Goal: Information Seeking & Learning: Learn about a topic

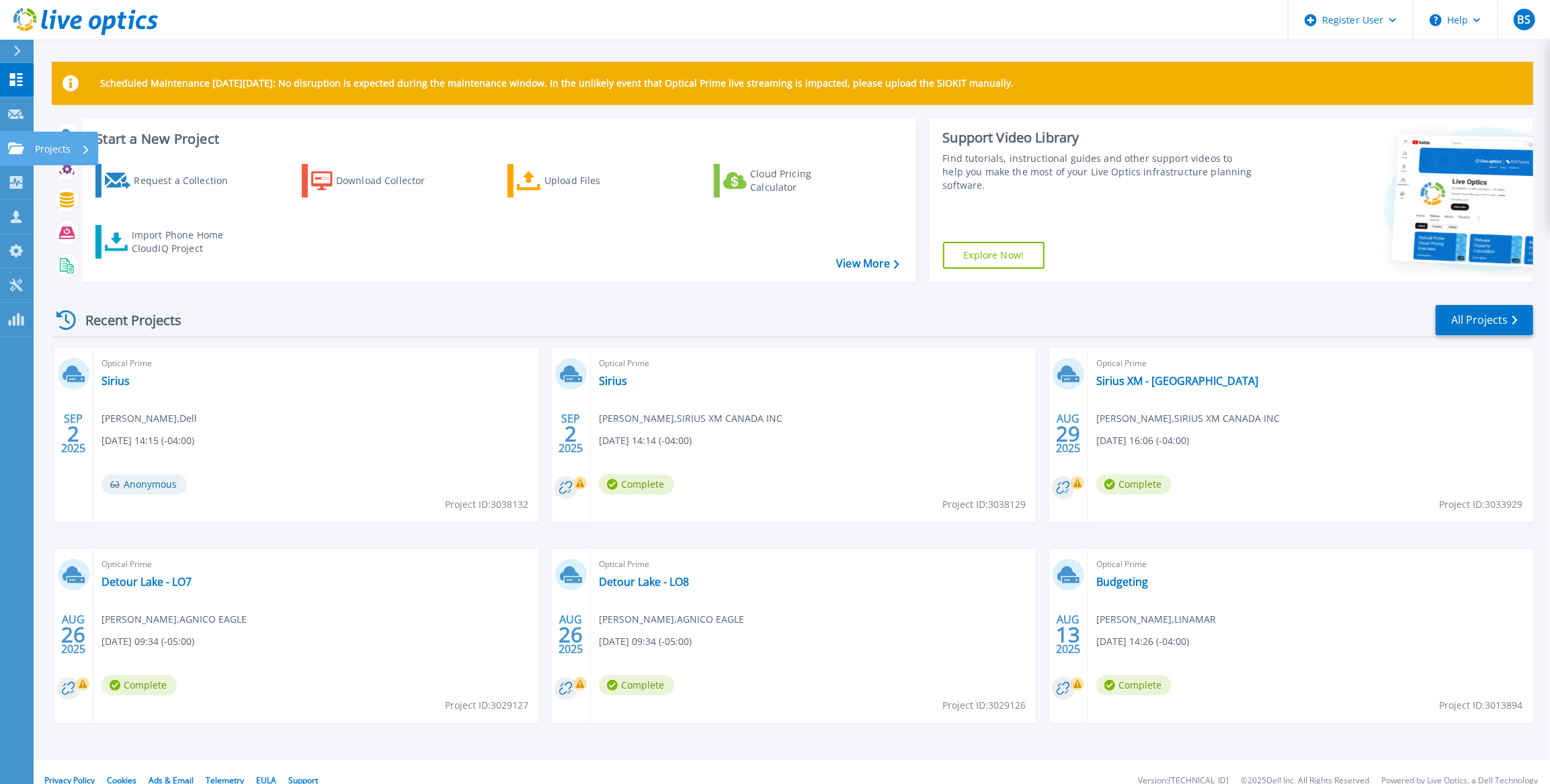
click at [24, 150] on div "Projects" at bounding box center [39, 149] width 63 height 12
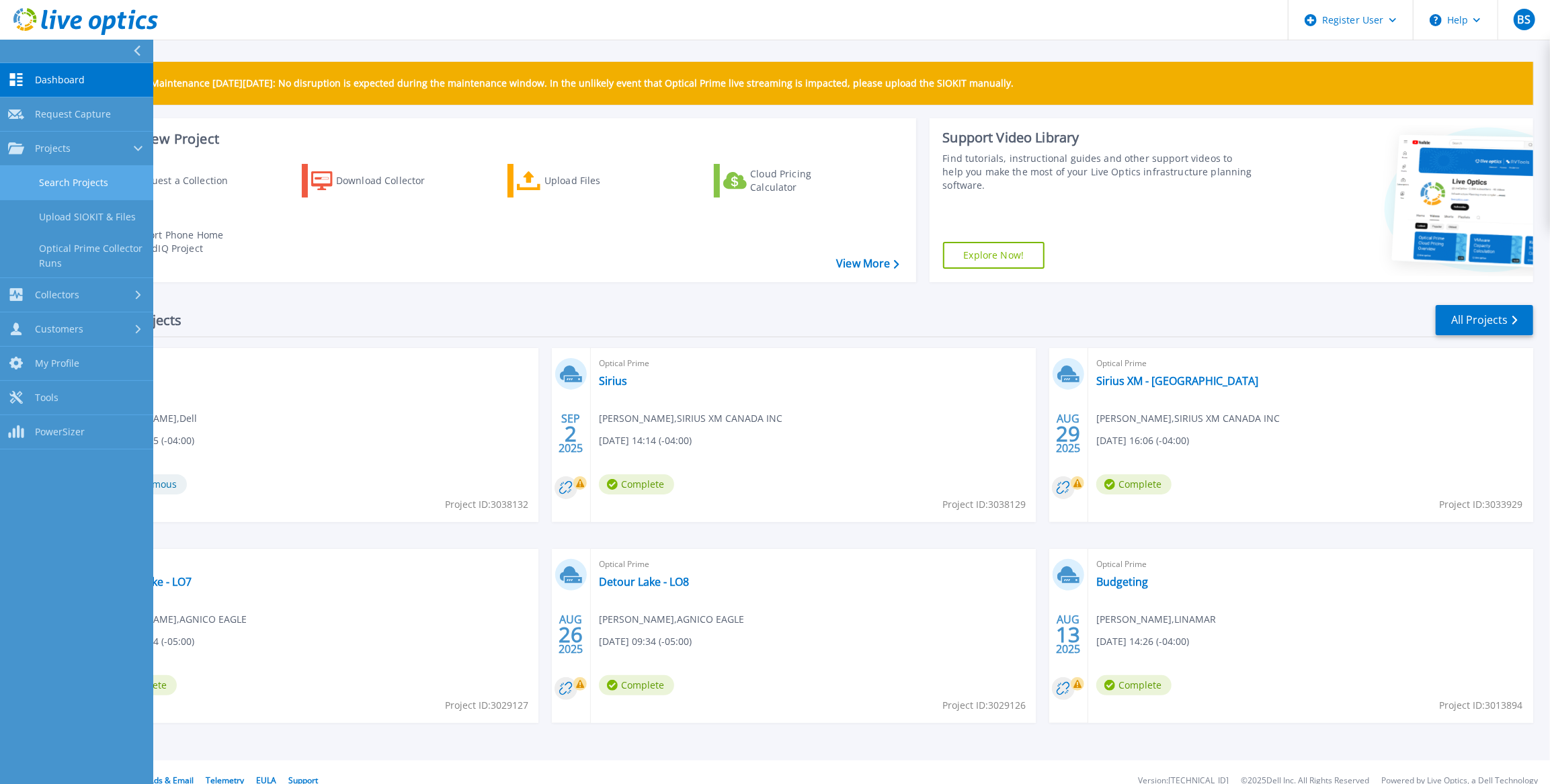
click at [41, 178] on link "Search Projects" at bounding box center [76, 183] width 153 height 34
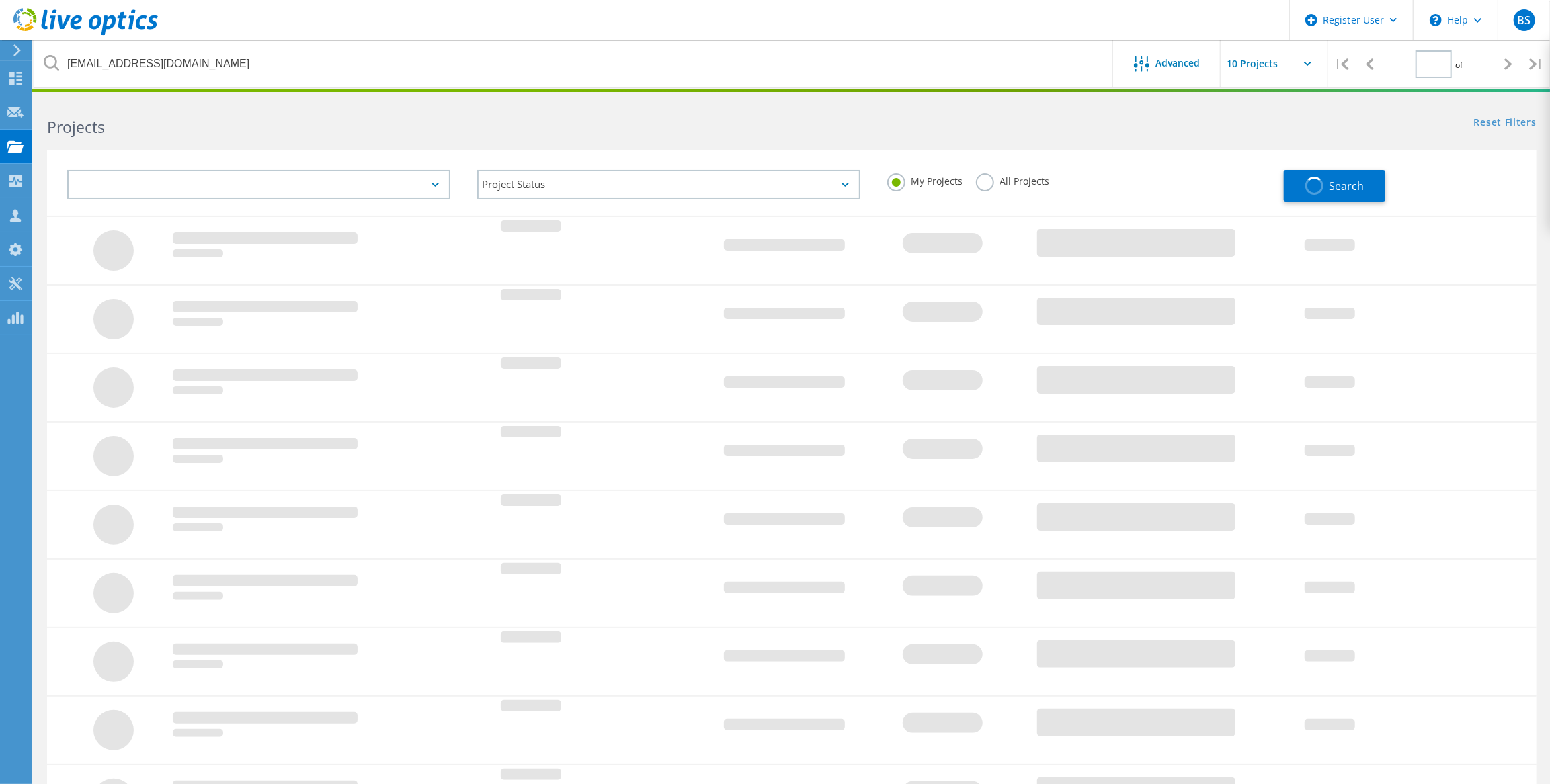
type input "1"
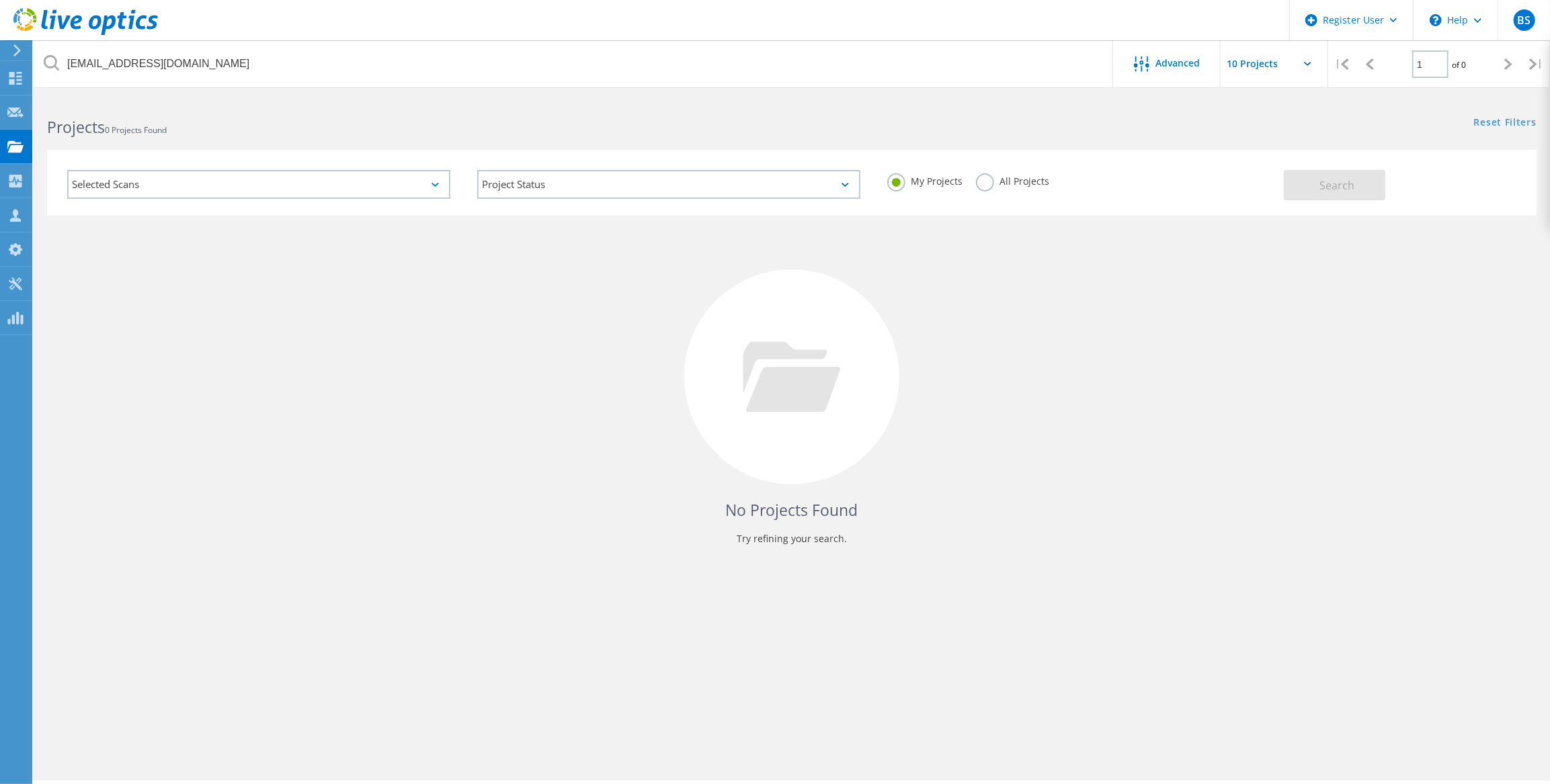
click at [990, 183] on label "All Projects" at bounding box center [1012, 180] width 73 height 13
click at [0, 0] on input "All Projects" at bounding box center [0, 0] width 0 height 0
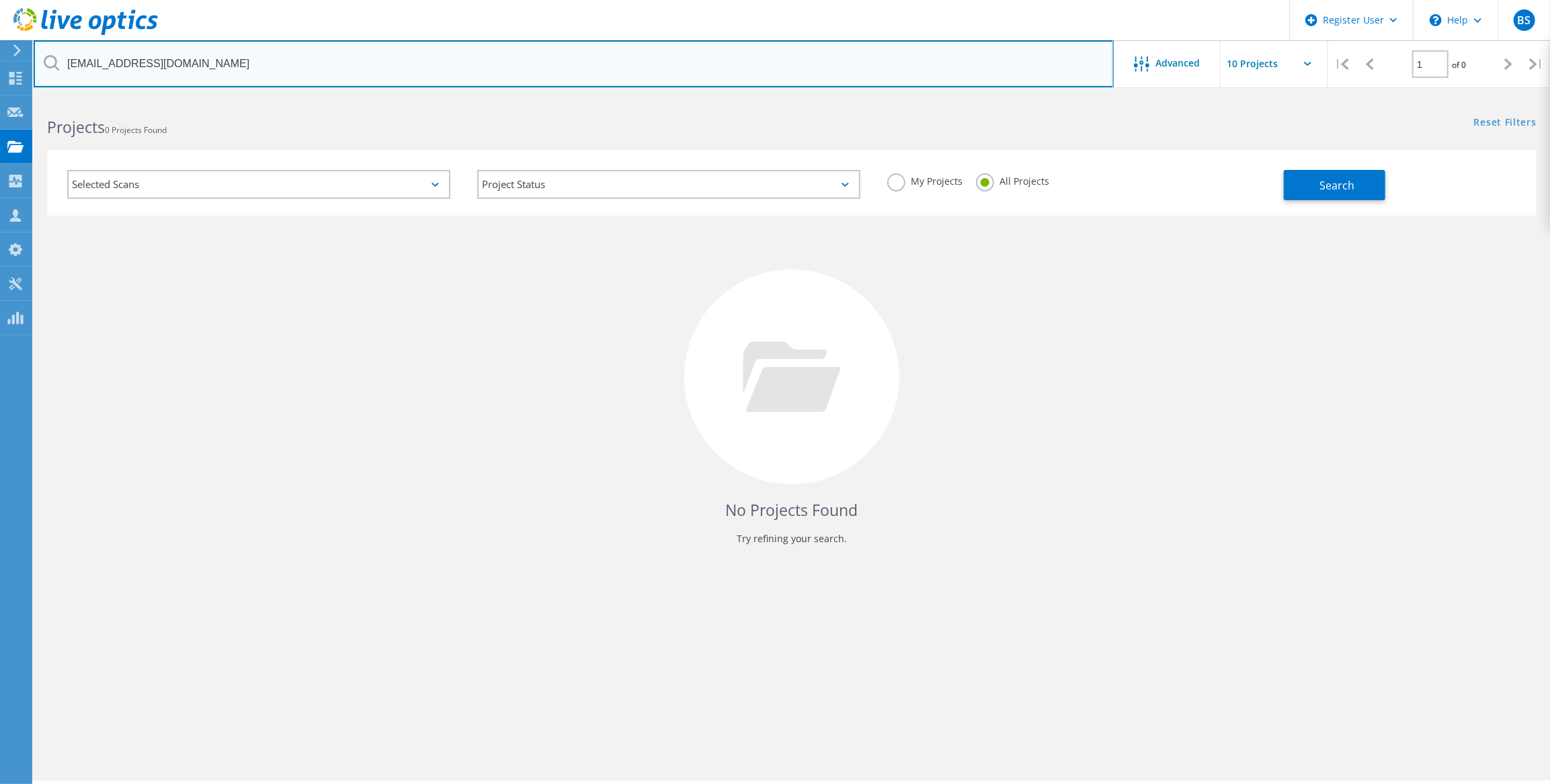
drag, startPoint x: 222, startPoint y: 64, endPoint x: -2, endPoint y: 52, distance: 224.3
click at [0, 52] on html "Register User \n Help Explore Helpful Articles Contact Support BS Dell User Ben…" at bounding box center [775, 411] width 1550 height 821
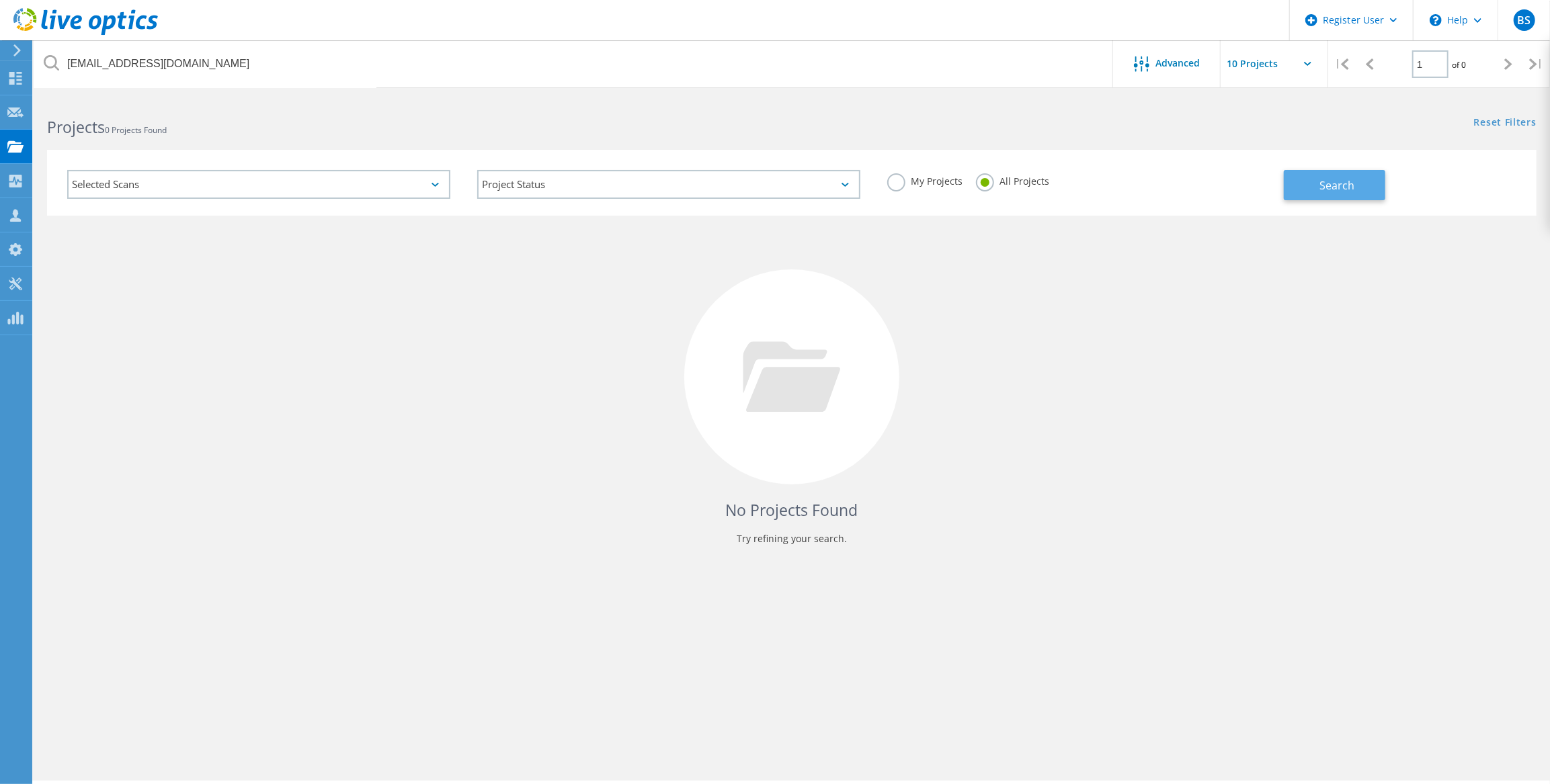
click at [1339, 182] on span "Search" at bounding box center [1336, 185] width 35 height 15
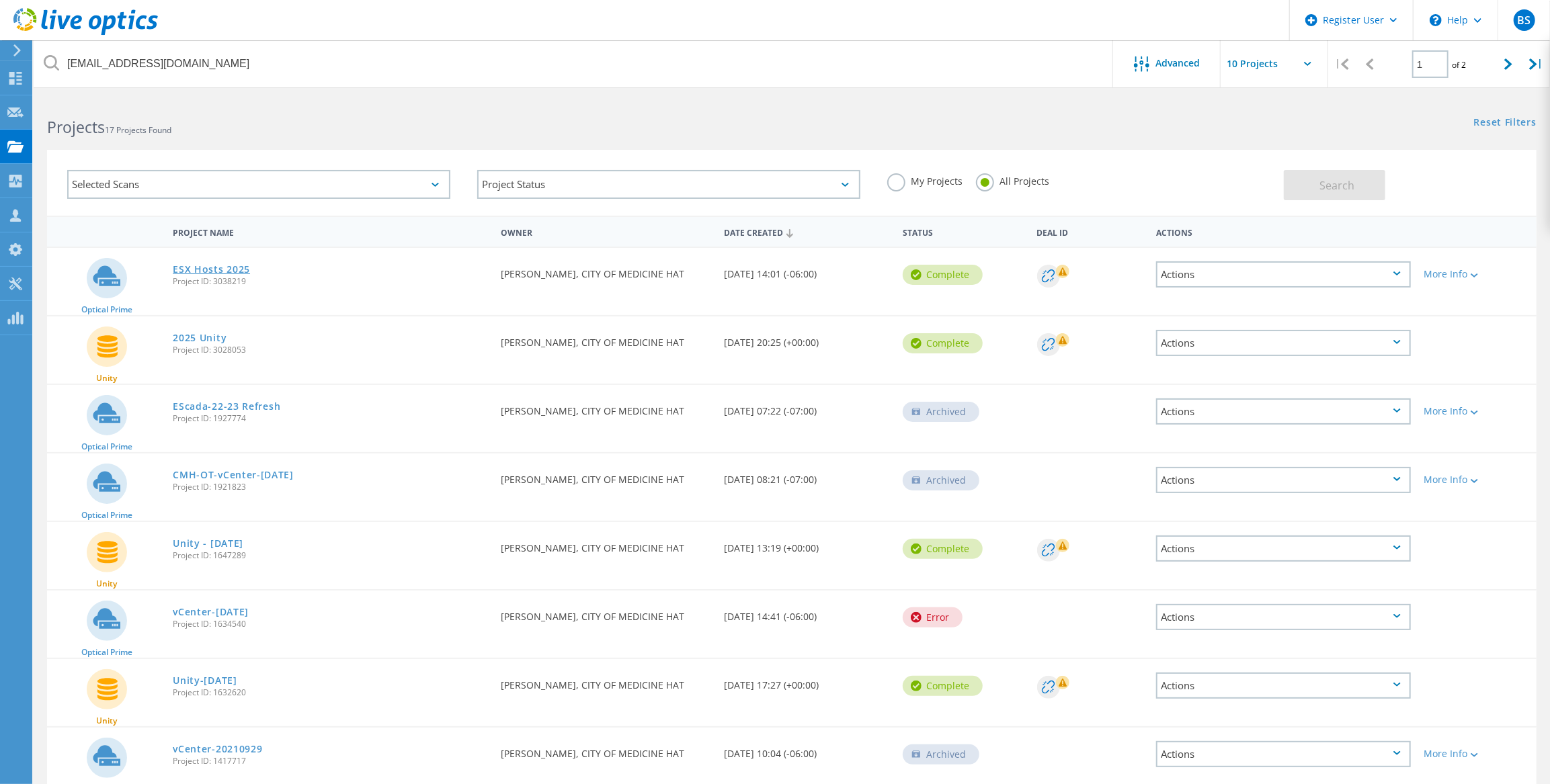
click at [197, 272] on link "ESX Hosts 2025" at bounding box center [211, 269] width 77 height 10
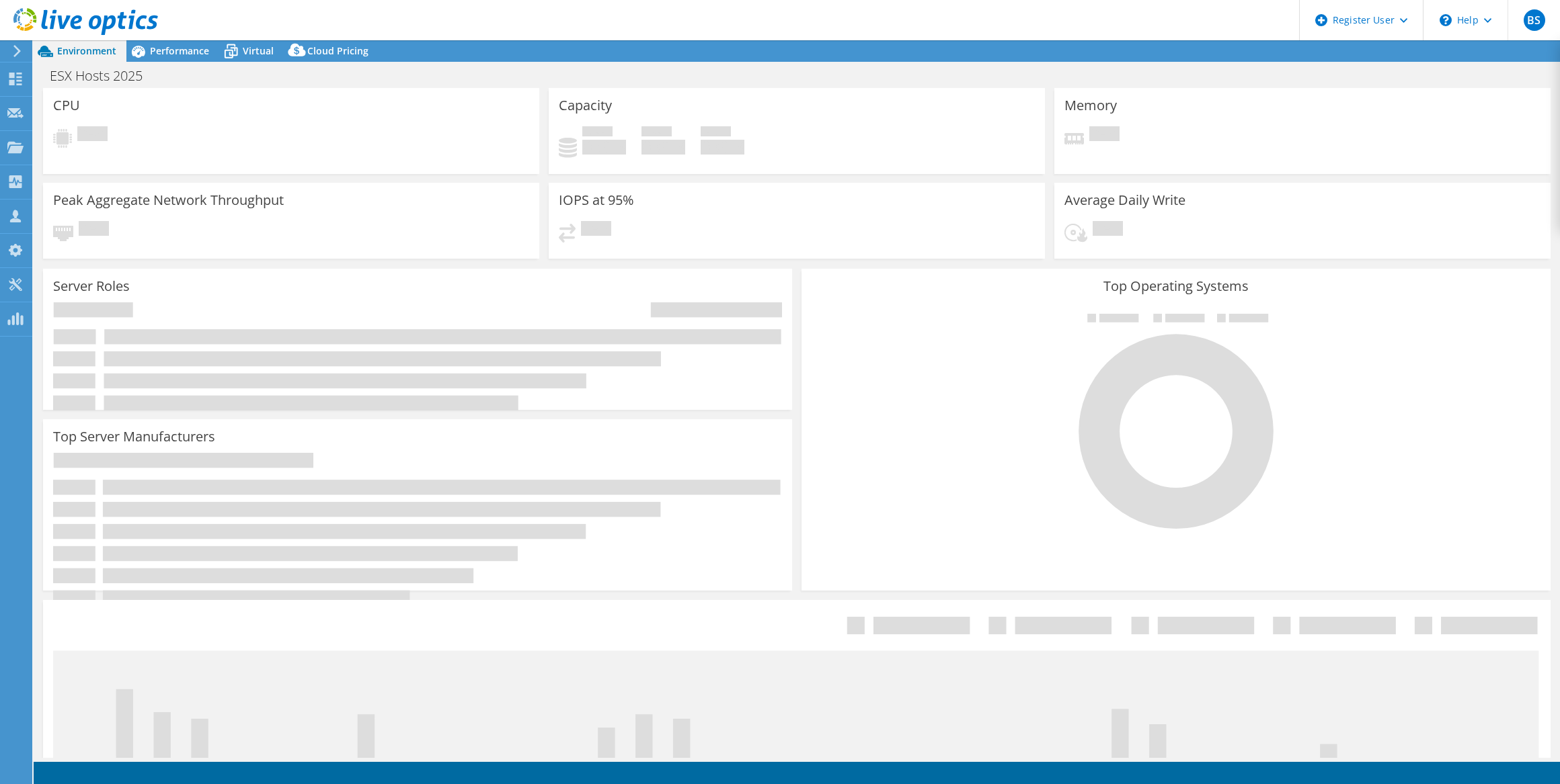
select select "[GEOGRAPHIC_DATA]"
select select "CAD"
click at [184, 54] on span "Performance" at bounding box center [179, 51] width 59 height 13
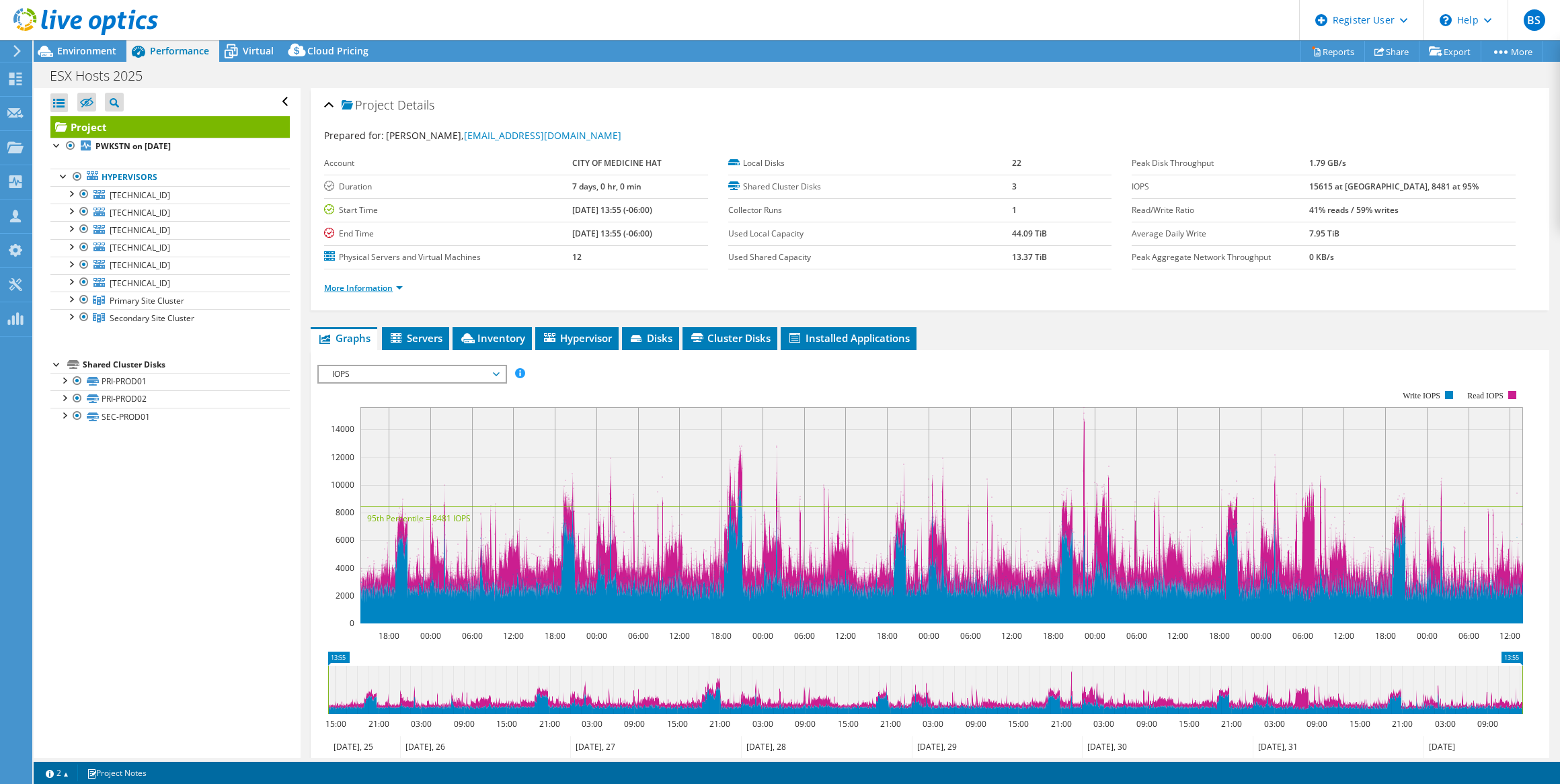
click at [329, 284] on link "More Information" at bounding box center [363, 288] width 79 height 11
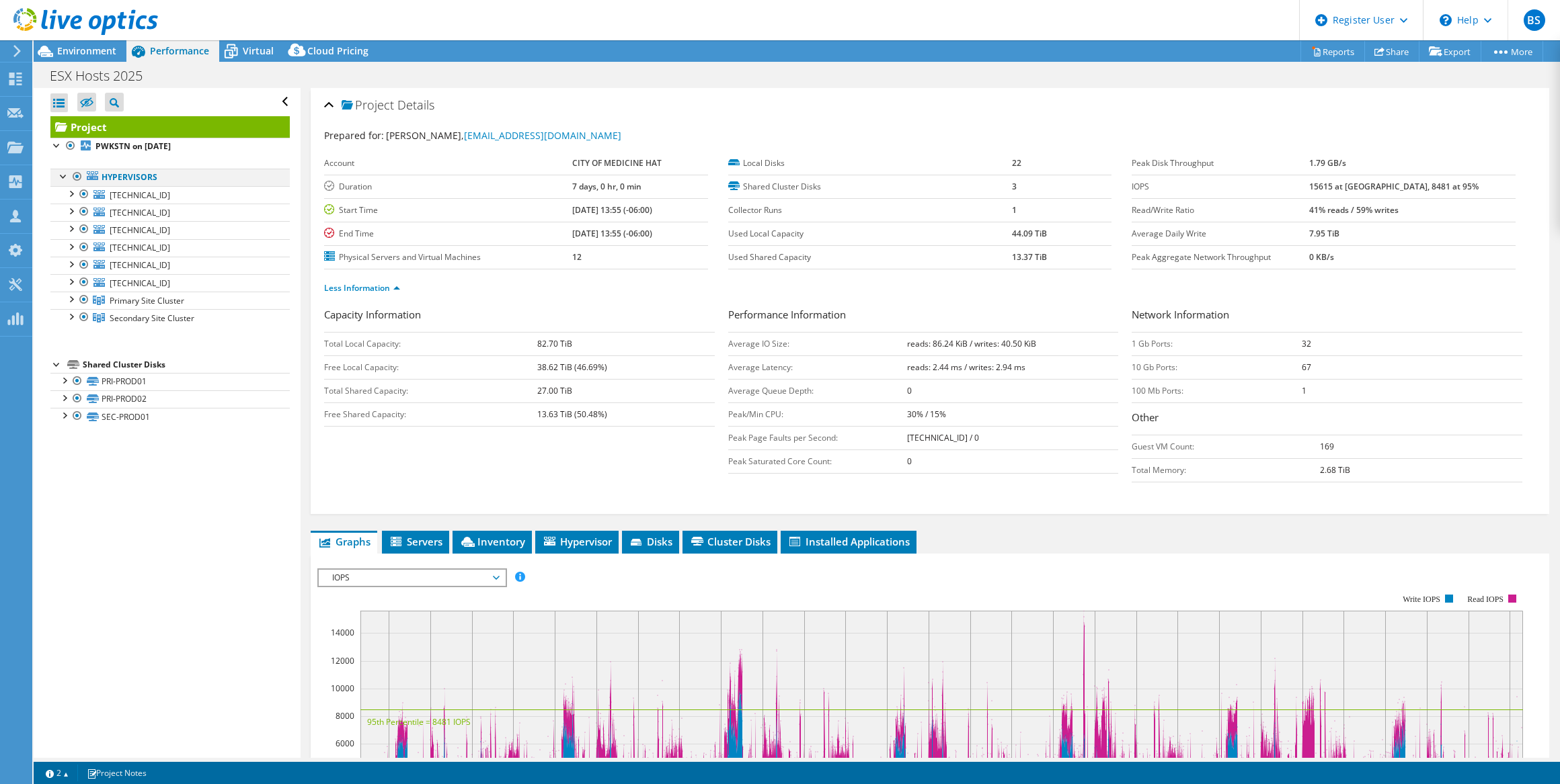
click at [75, 174] on div at bounding box center [77, 177] width 14 height 16
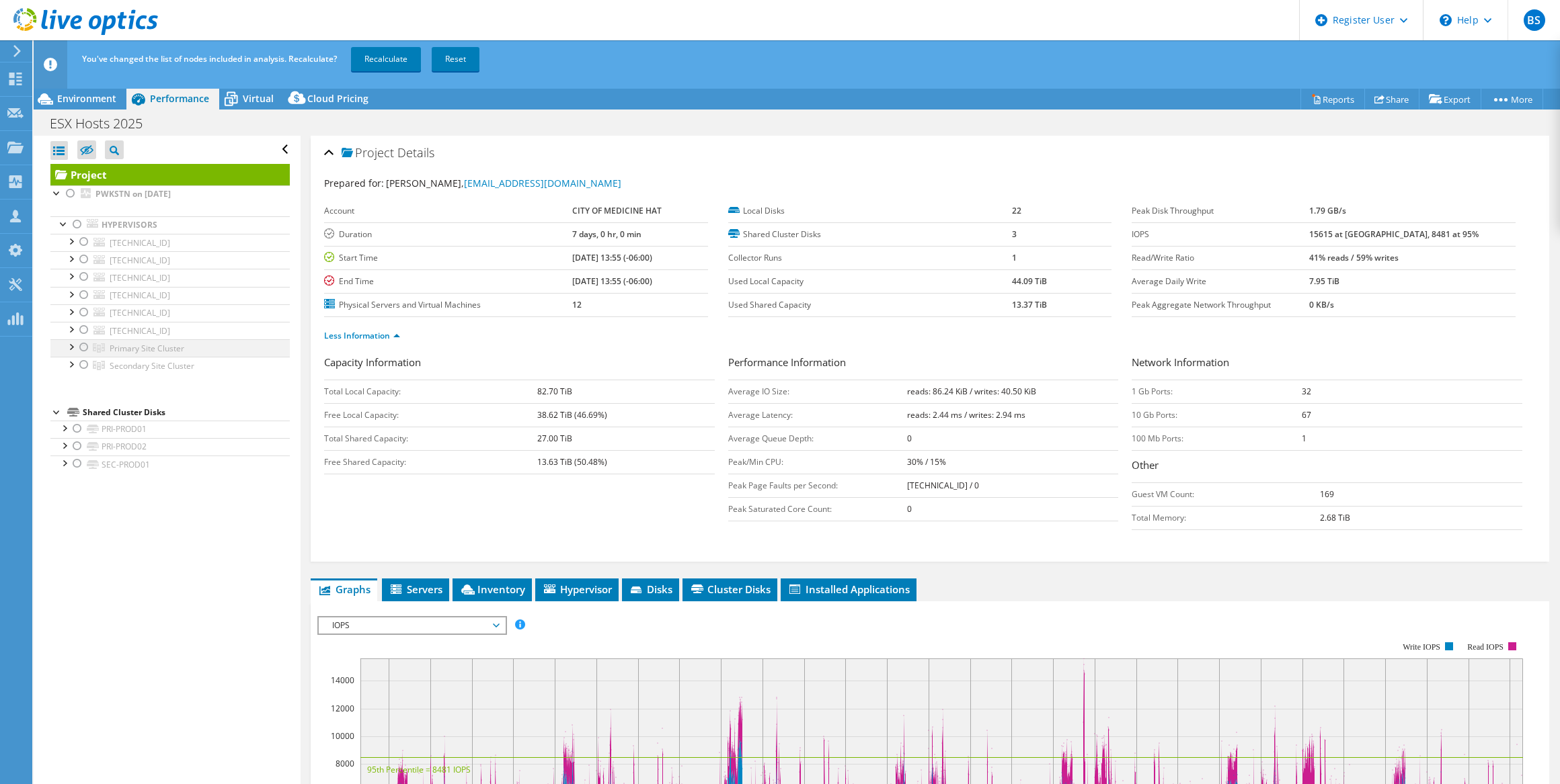
click at [80, 349] on div at bounding box center [84, 347] width 14 height 16
click at [383, 54] on link "Recalculate" at bounding box center [386, 59] width 70 height 24
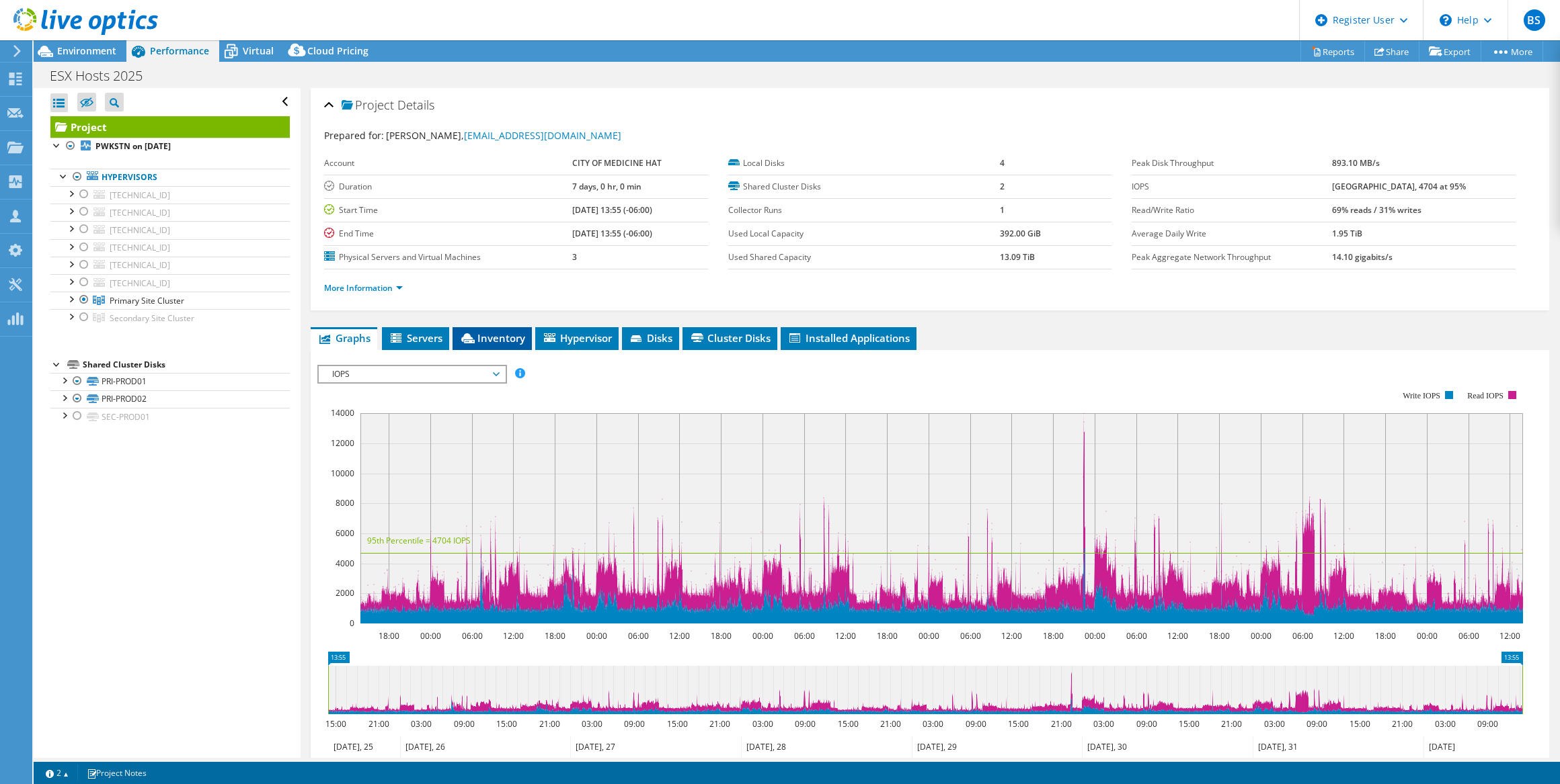
click at [503, 323] on div "Project Details Prepared for: [PERSON_NAME], [EMAIL_ADDRESS][DOMAIN_NAME] Accou…" at bounding box center [930, 502] width 1259 height 829
click at [503, 328] on li "Inventory" at bounding box center [492, 338] width 80 height 23
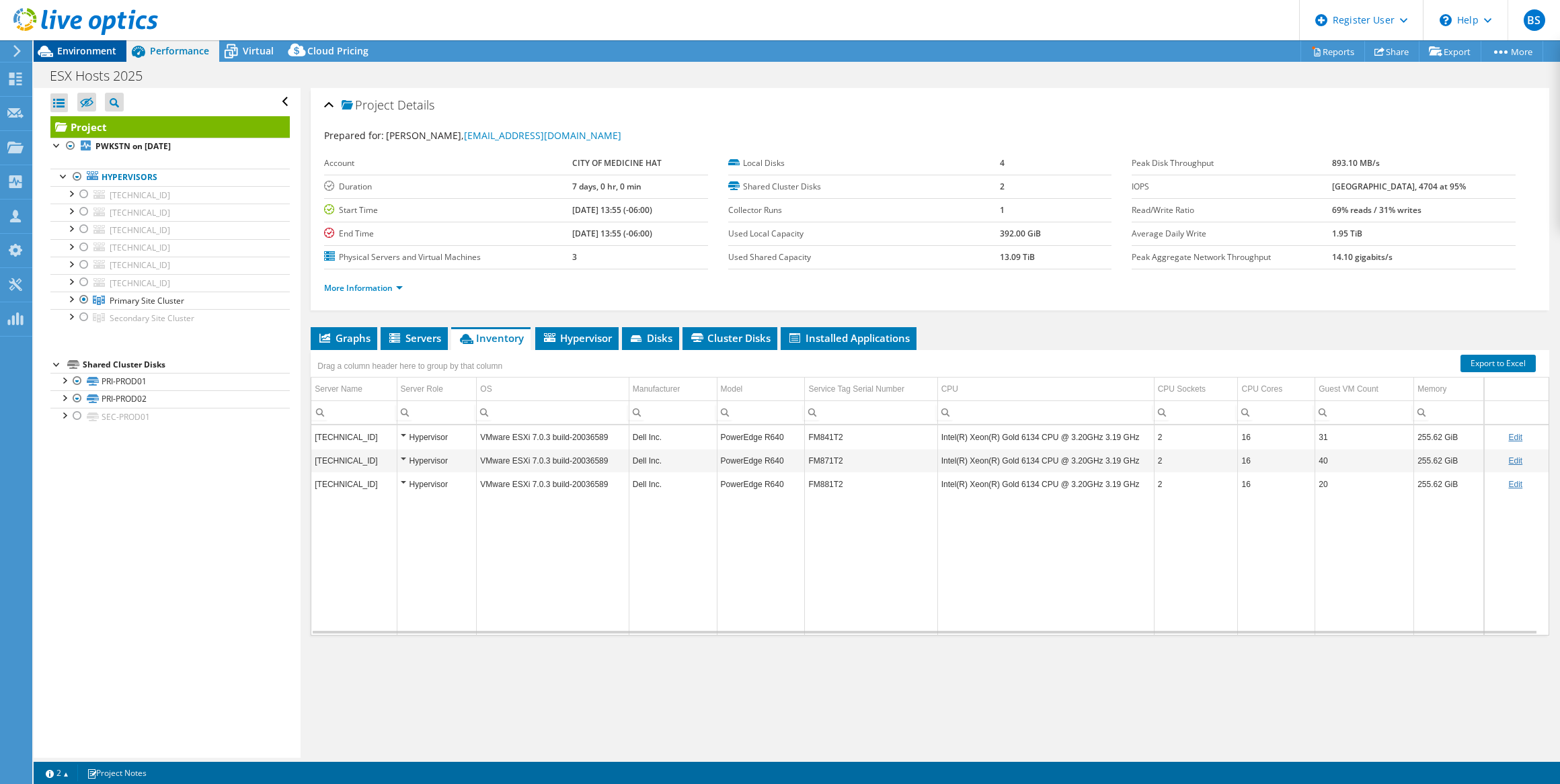
click at [96, 51] on span "Environment" at bounding box center [86, 51] width 59 height 13
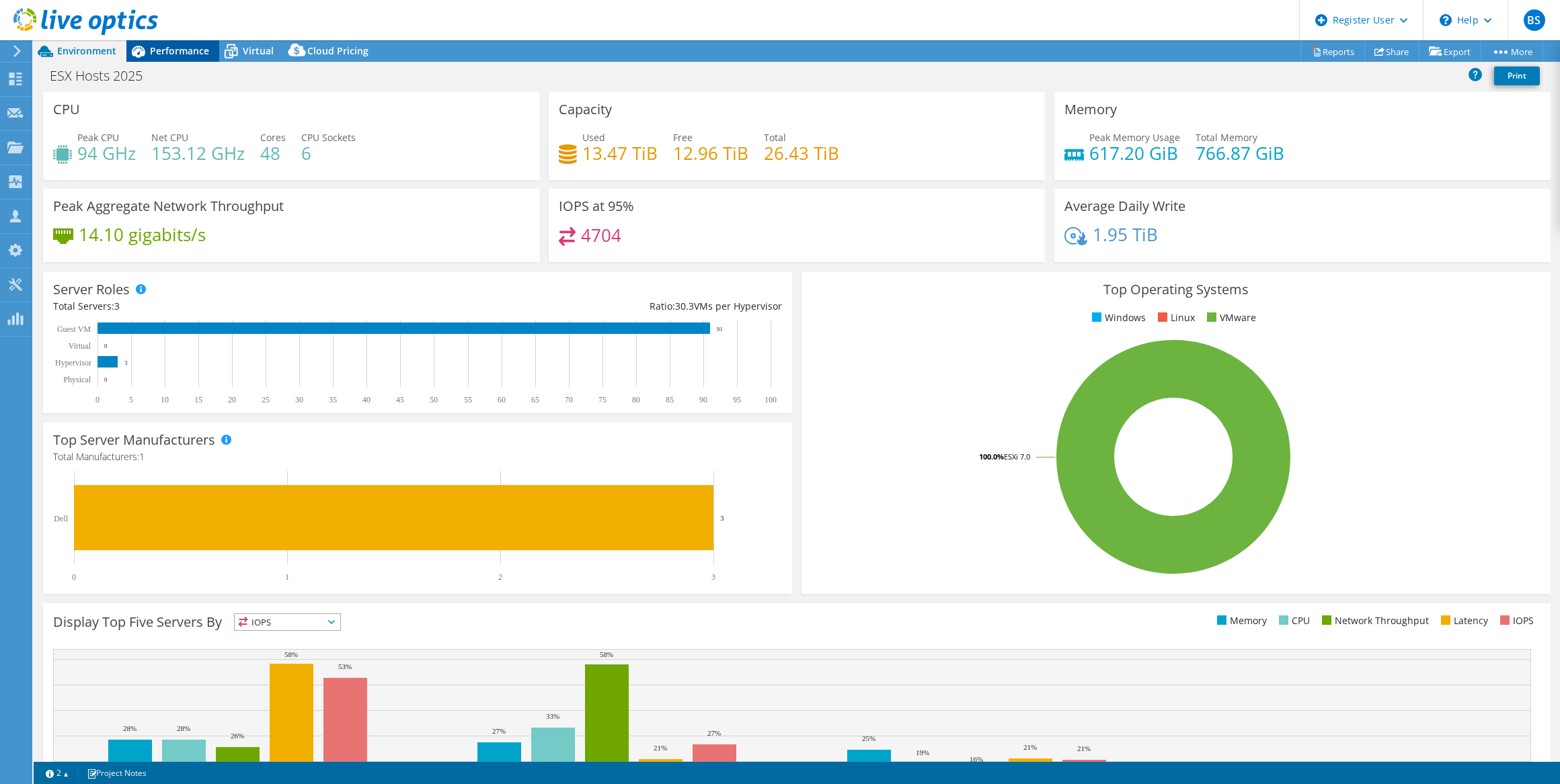
click at [166, 53] on span "Performance" at bounding box center [179, 51] width 59 height 13
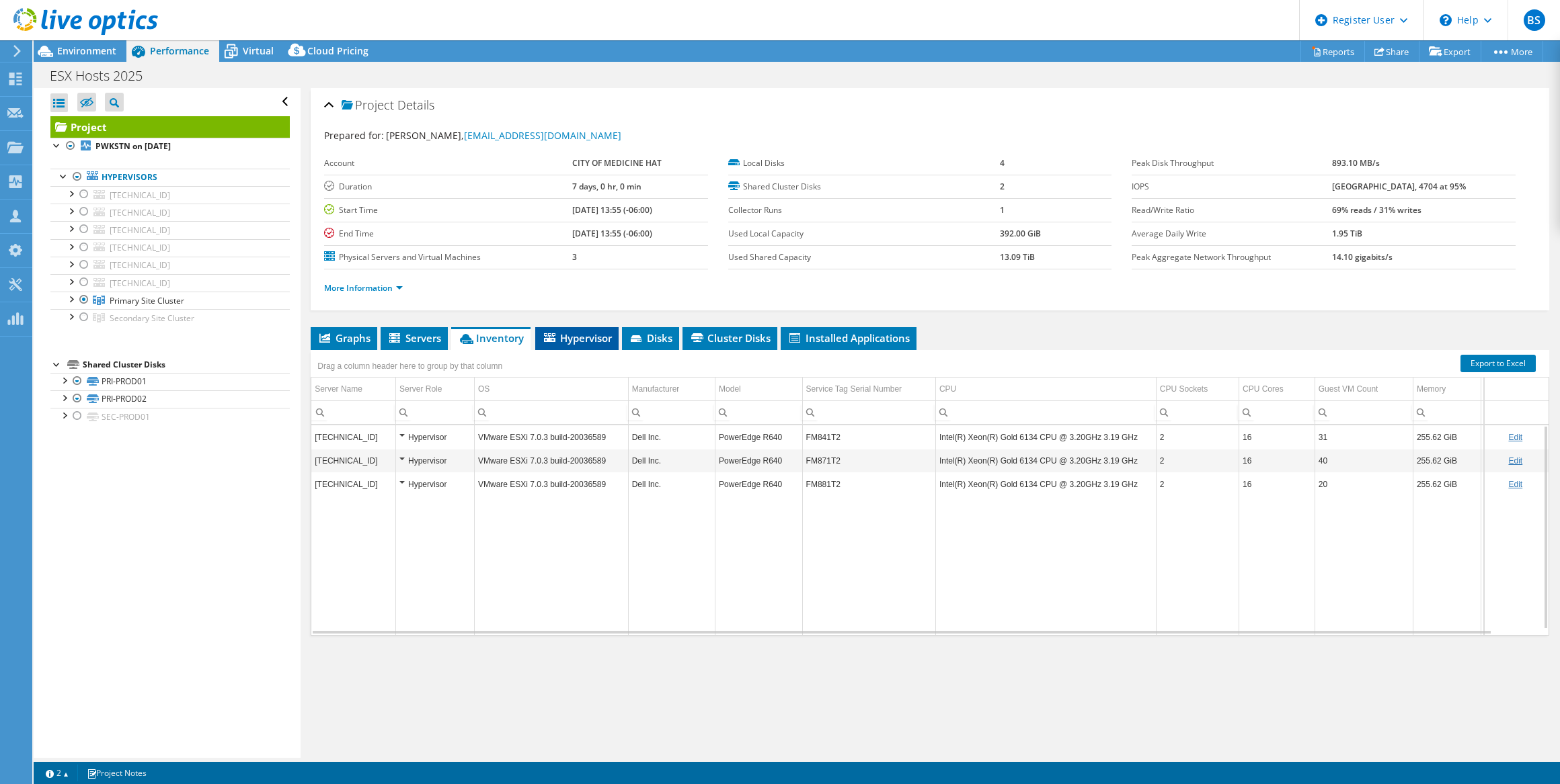
click at [598, 331] on span "Hypervisor" at bounding box center [577, 338] width 70 height 14
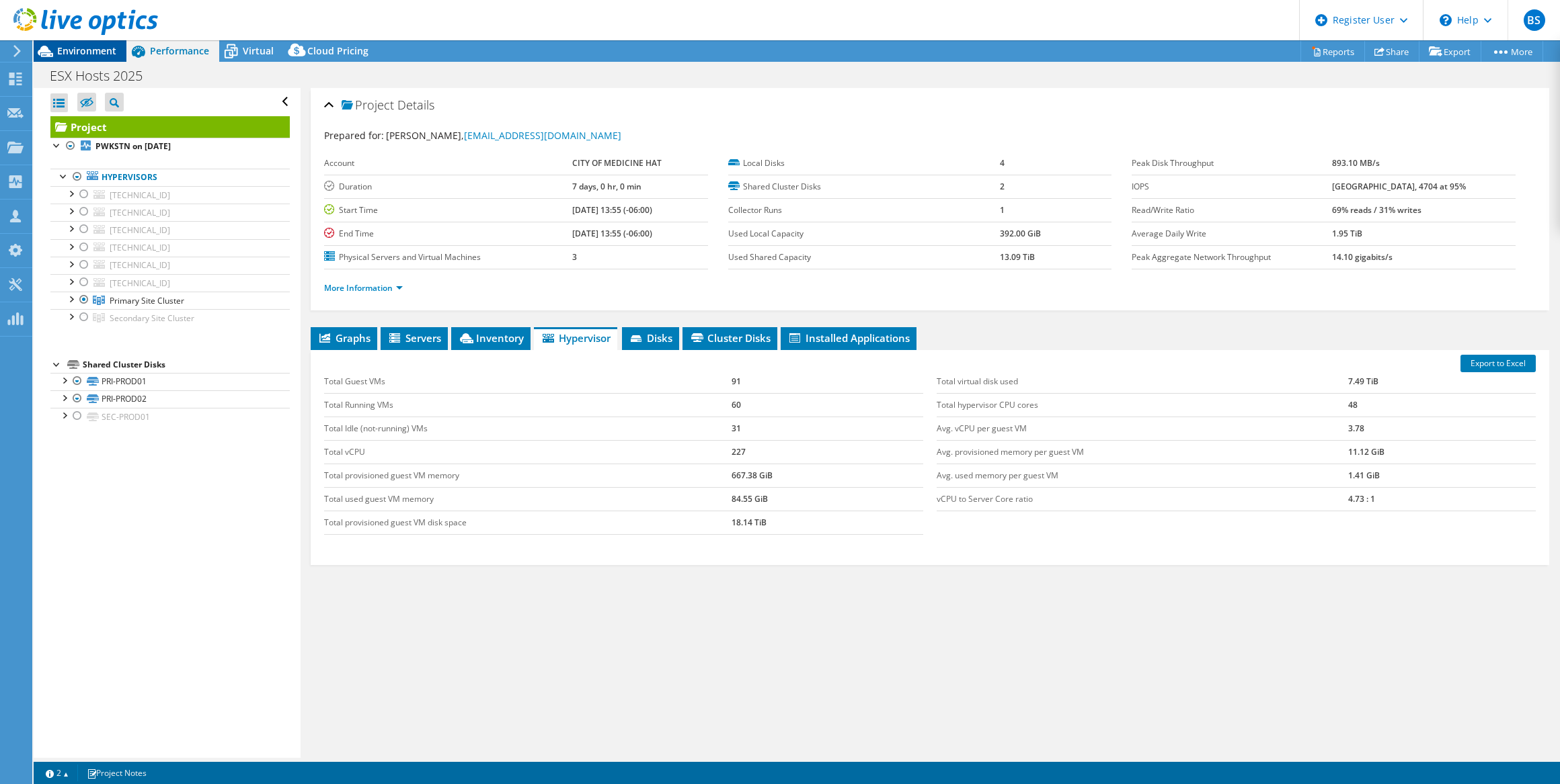
click at [90, 49] on span "Environment" at bounding box center [86, 51] width 59 height 13
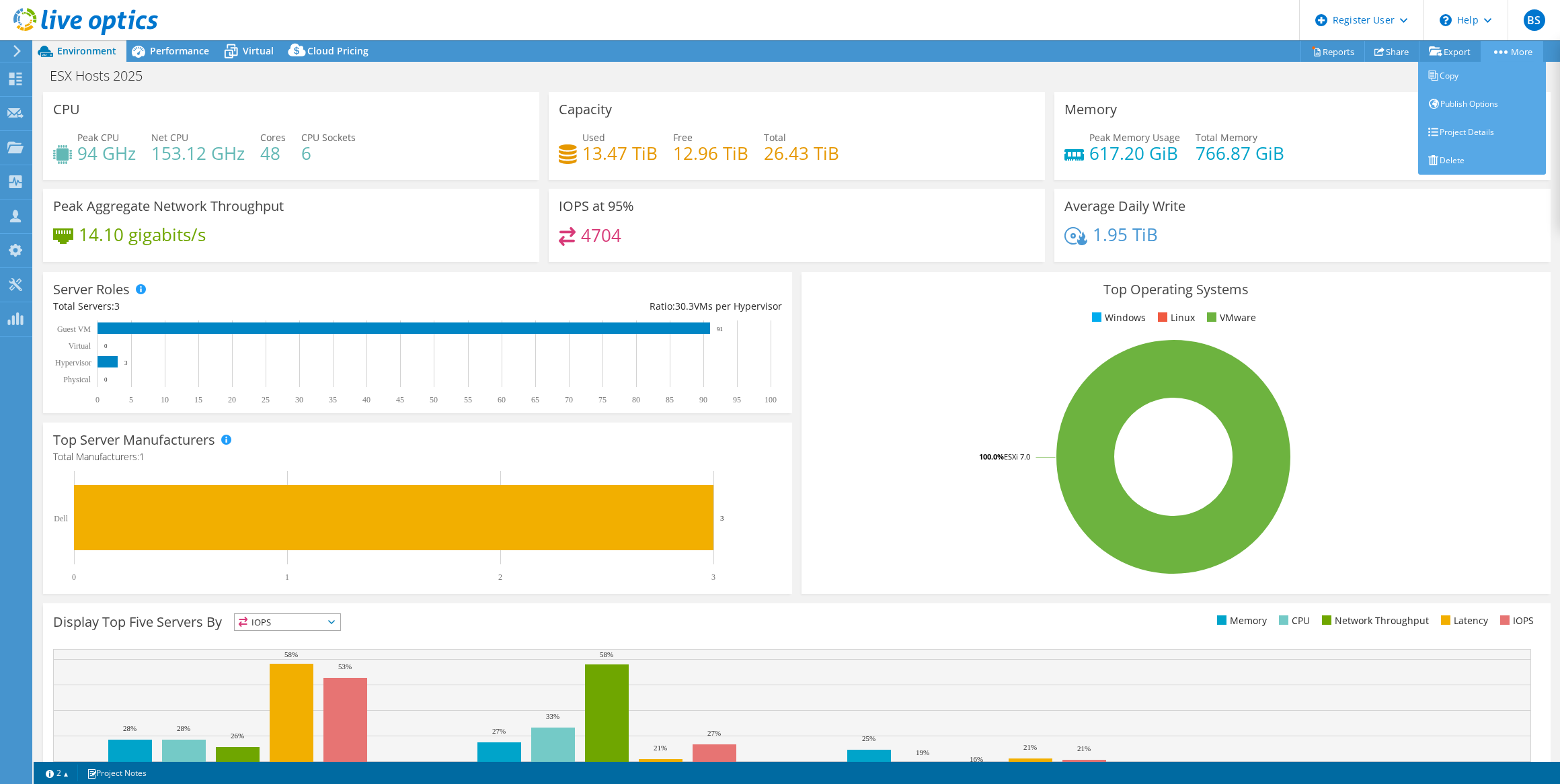
click at [1510, 45] on link "More" at bounding box center [1511, 52] width 63 height 21
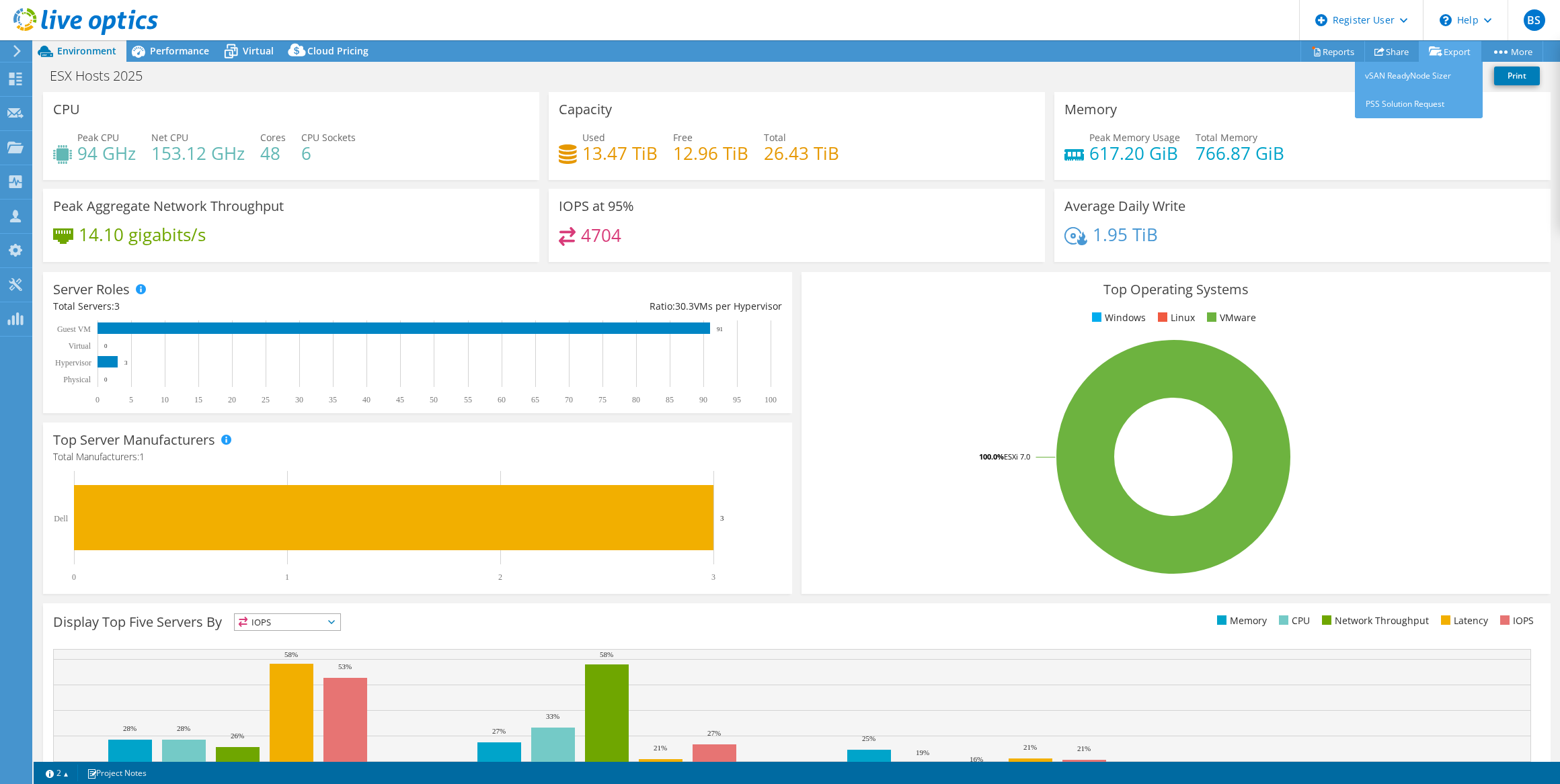
click at [1445, 52] on link "Export" at bounding box center [1450, 52] width 63 height 21
click at [1325, 53] on link "Reports" at bounding box center [1332, 52] width 64 height 21
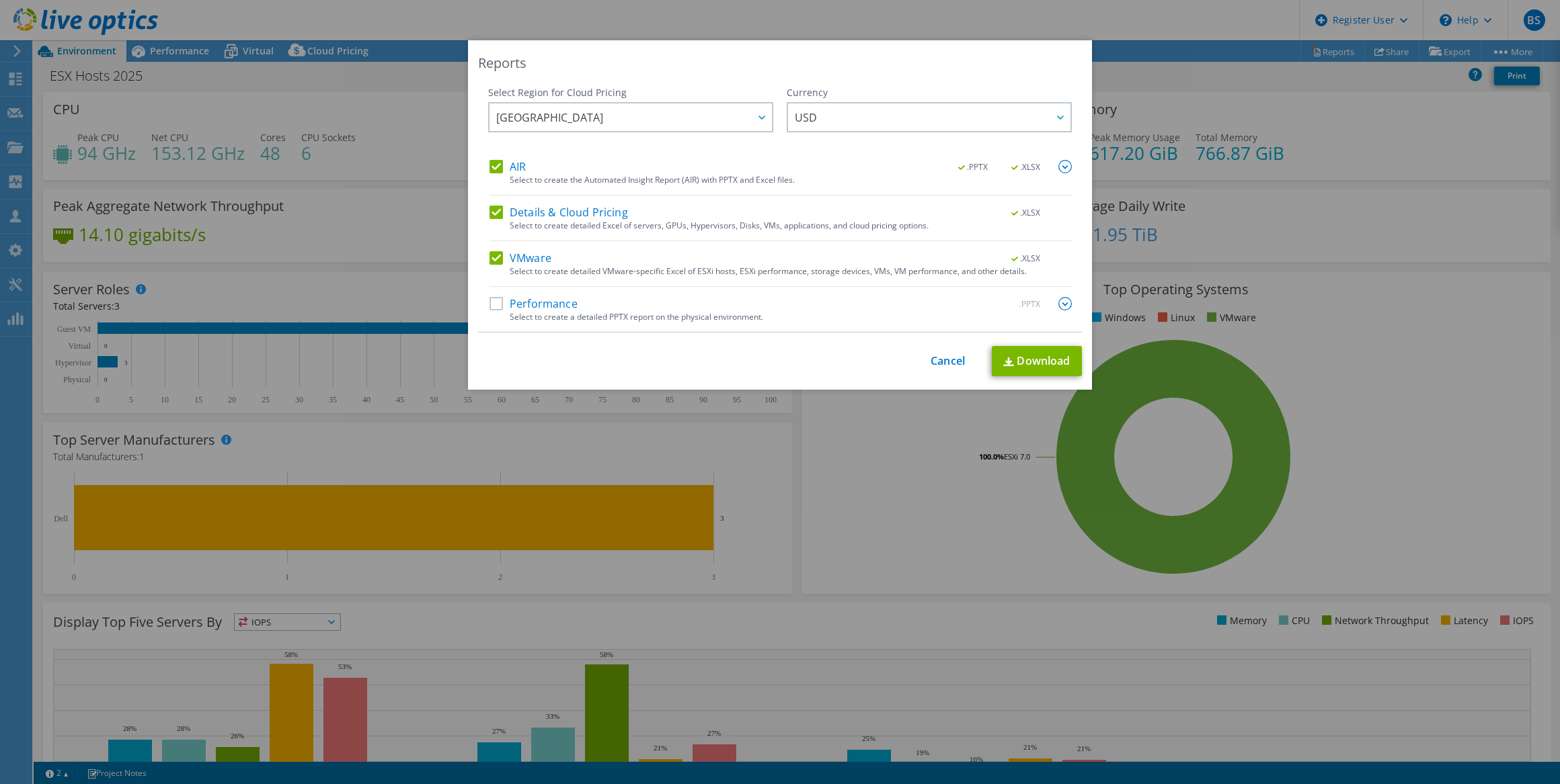
click at [495, 303] on label "Performance" at bounding box center [534, 304] width 88 height 14
click at [0, 0] on input "Performance" at bounding box center [0, 0] width 0 height 0
click at [1040, 354] on link "Download" at bounding box center [1036, 360] width 90 height 30
click at [942, 358] on link "Cancel" at bounding box center [948, 361] width 34 height 13
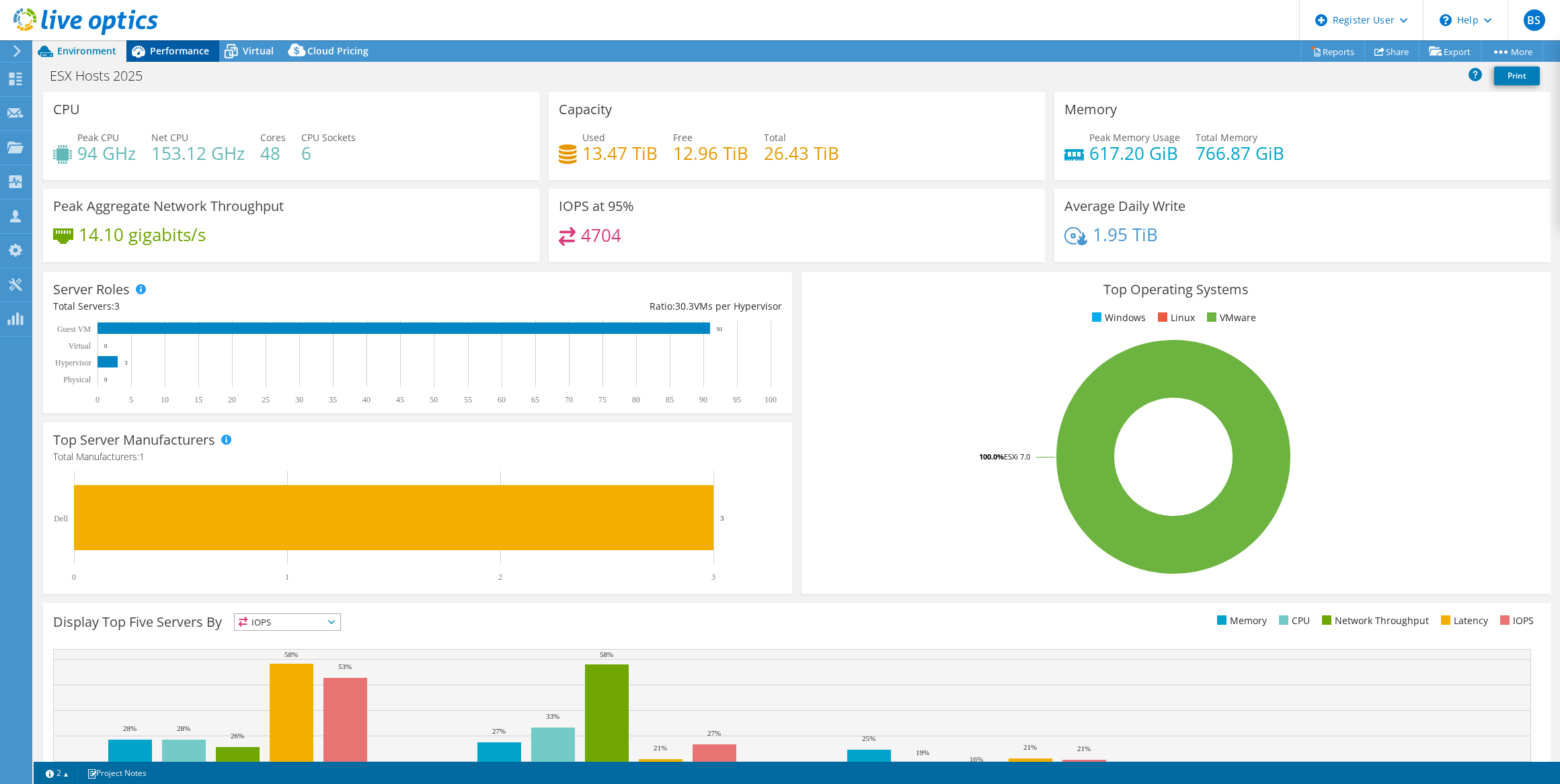
click at [147, 48] on icon at bounding box center [138, 51] width 24 height 24
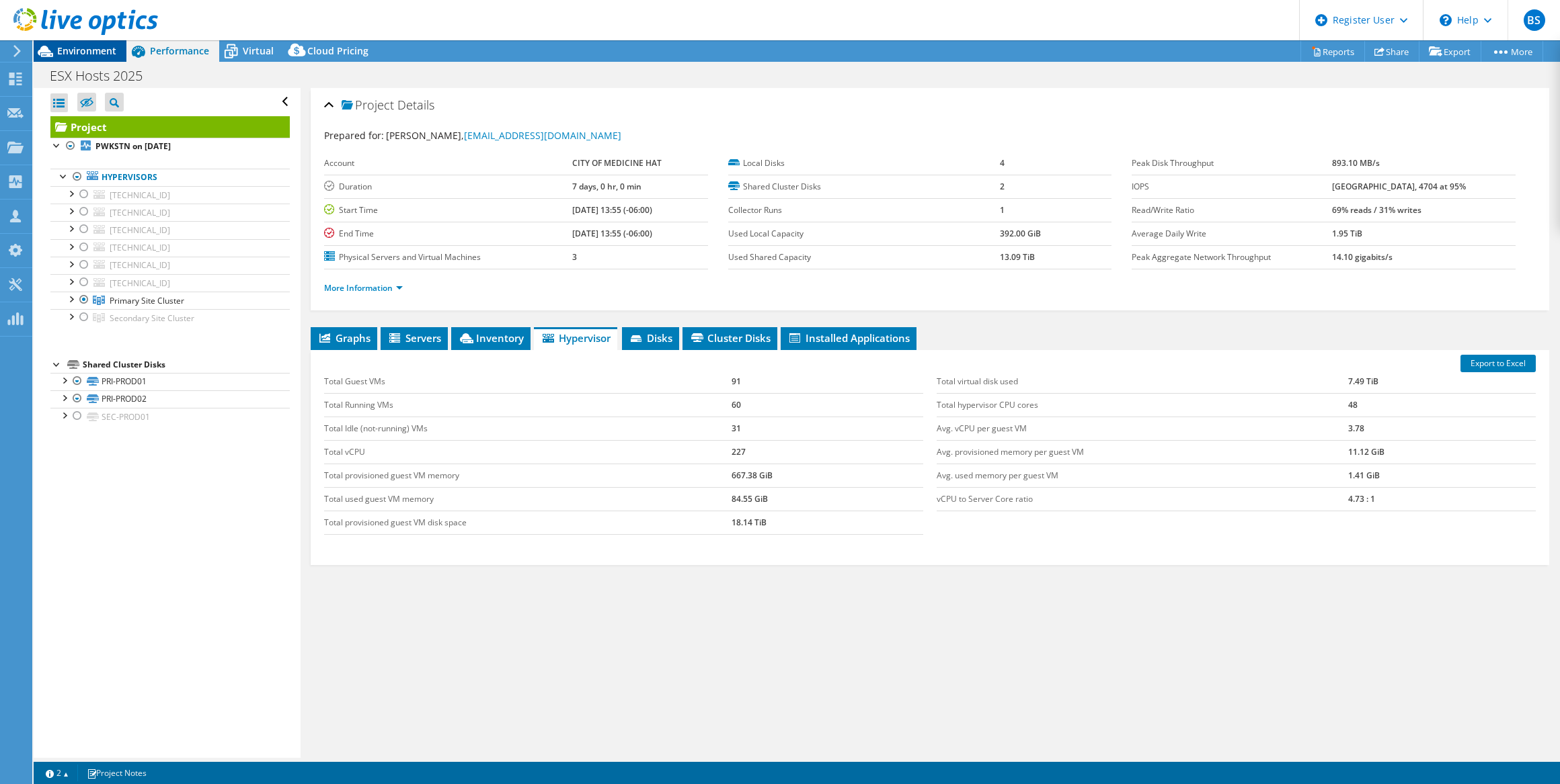
click at [107, 53] on span "Environment" at bounding box center [86, 51] width 59 height 13
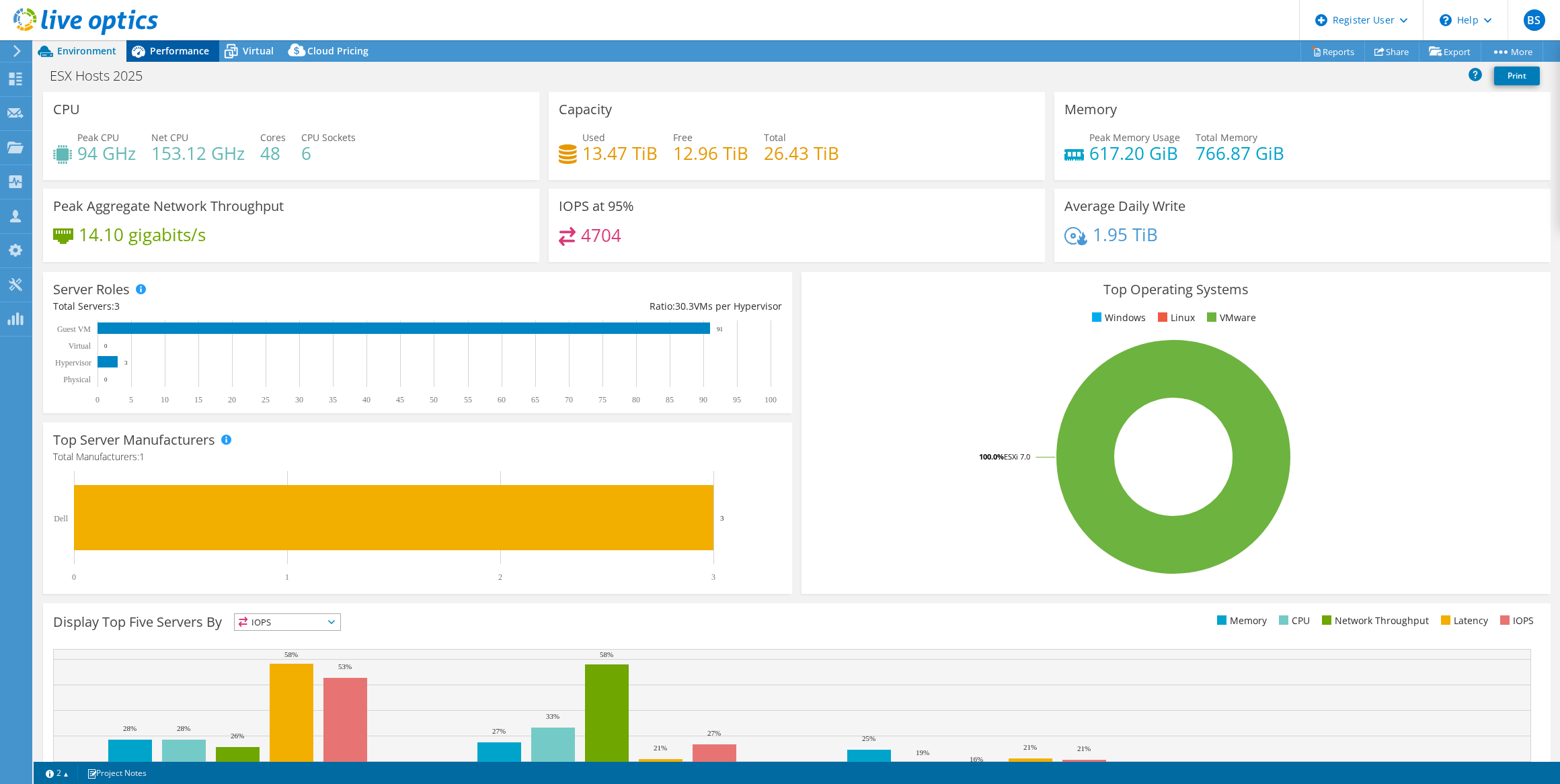
click at [192, 49] on span "Performance" at bounding box center [179, 51] width 59 height 13
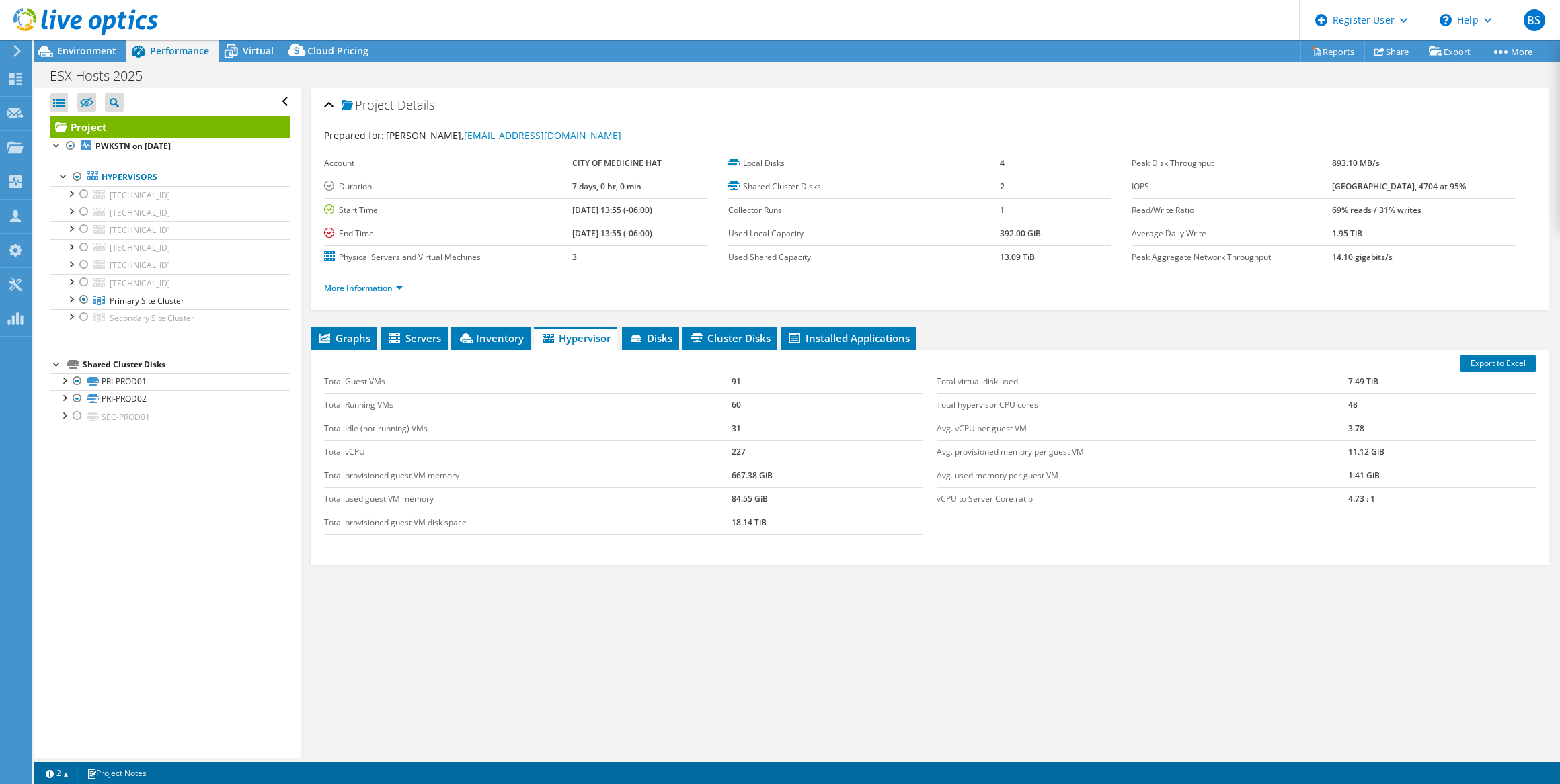
click at [361, 283] on link "More Information" at bounding box center [363, 288] width 79 height 11
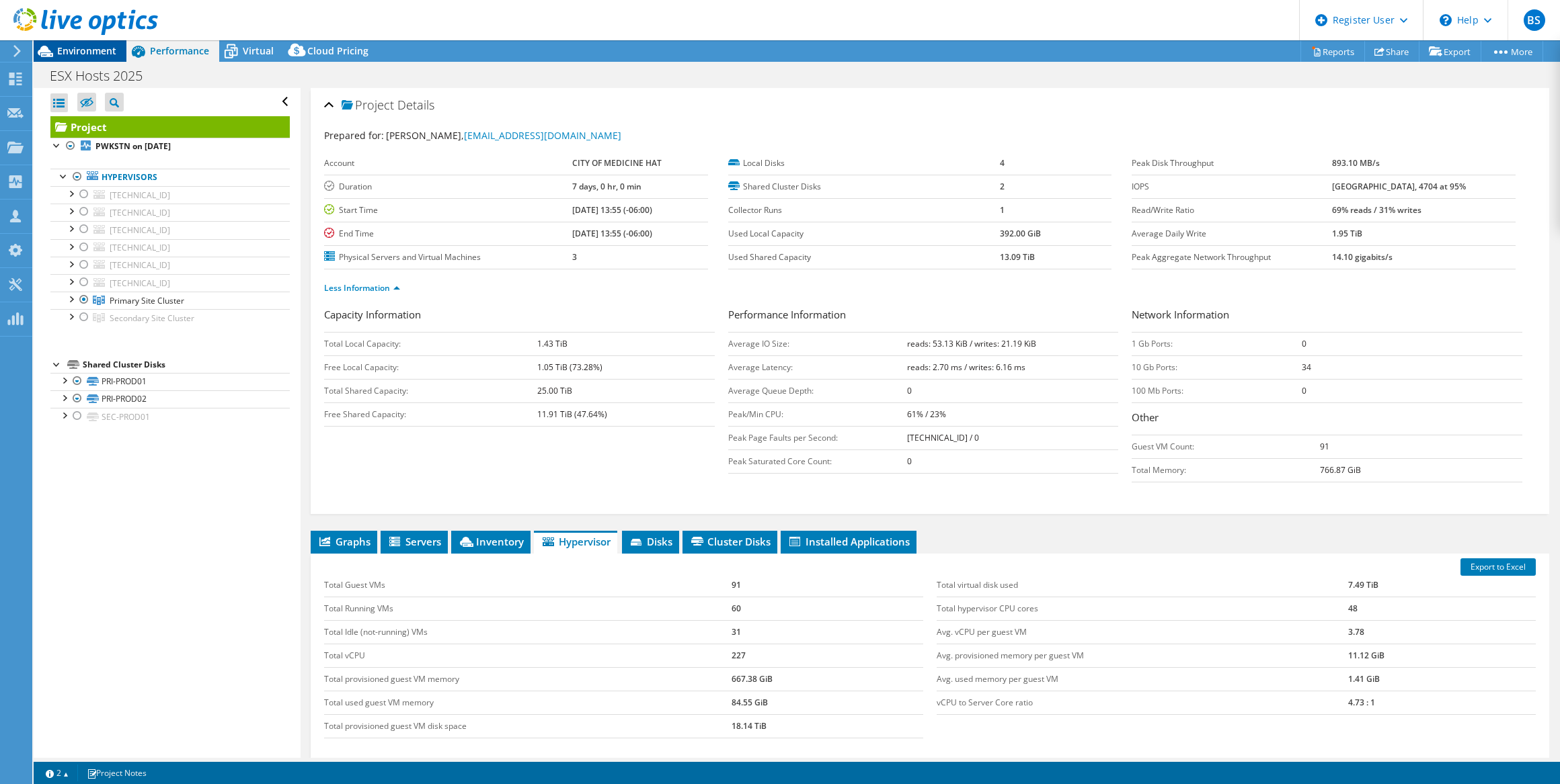
click at [92, 49] on span "Environment" at bounding box center [86, 51] width 59 height 13
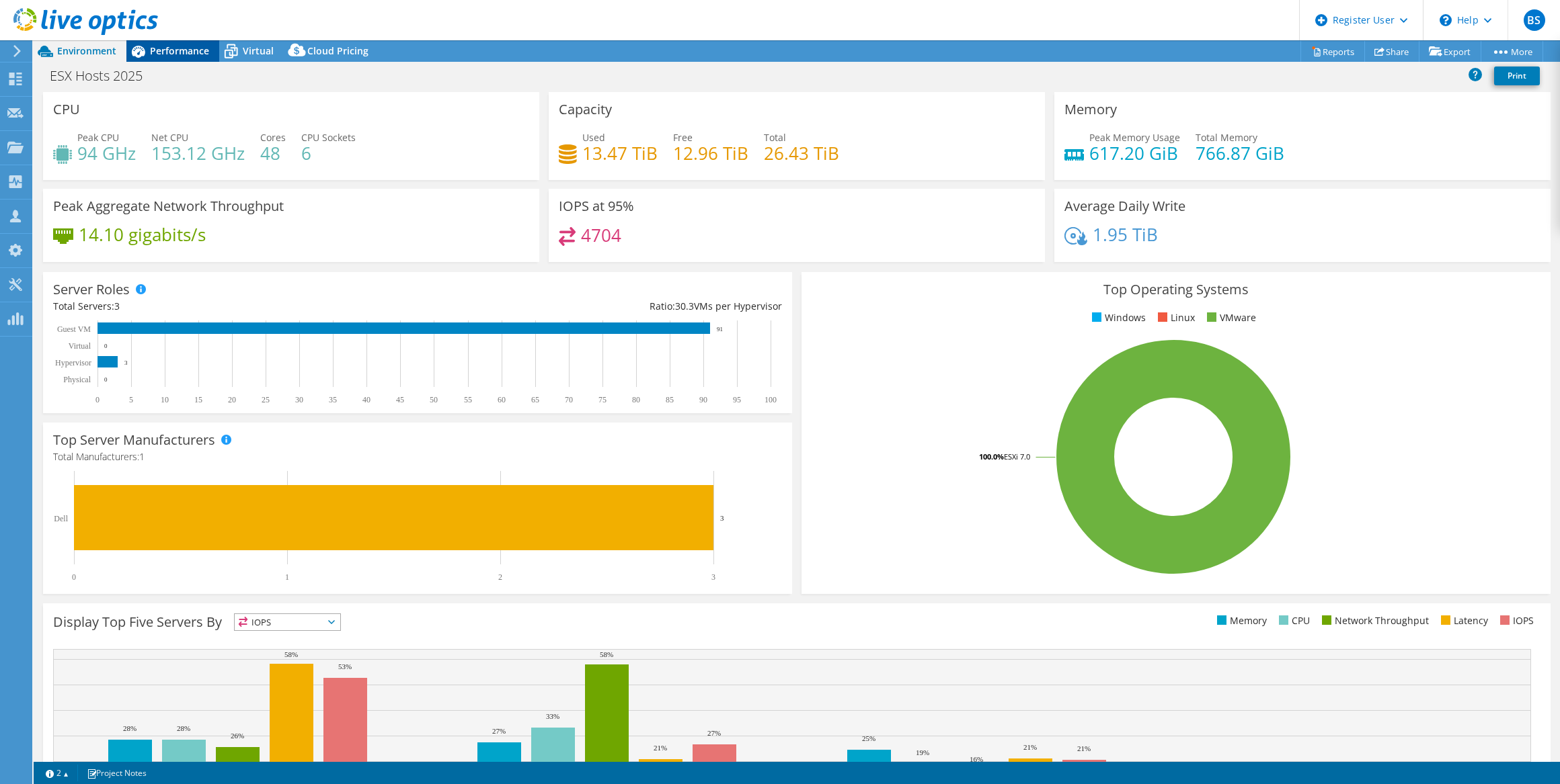
click at [203, 52] on span "Performance" at bounding box center [179, 51] width 59 height 13
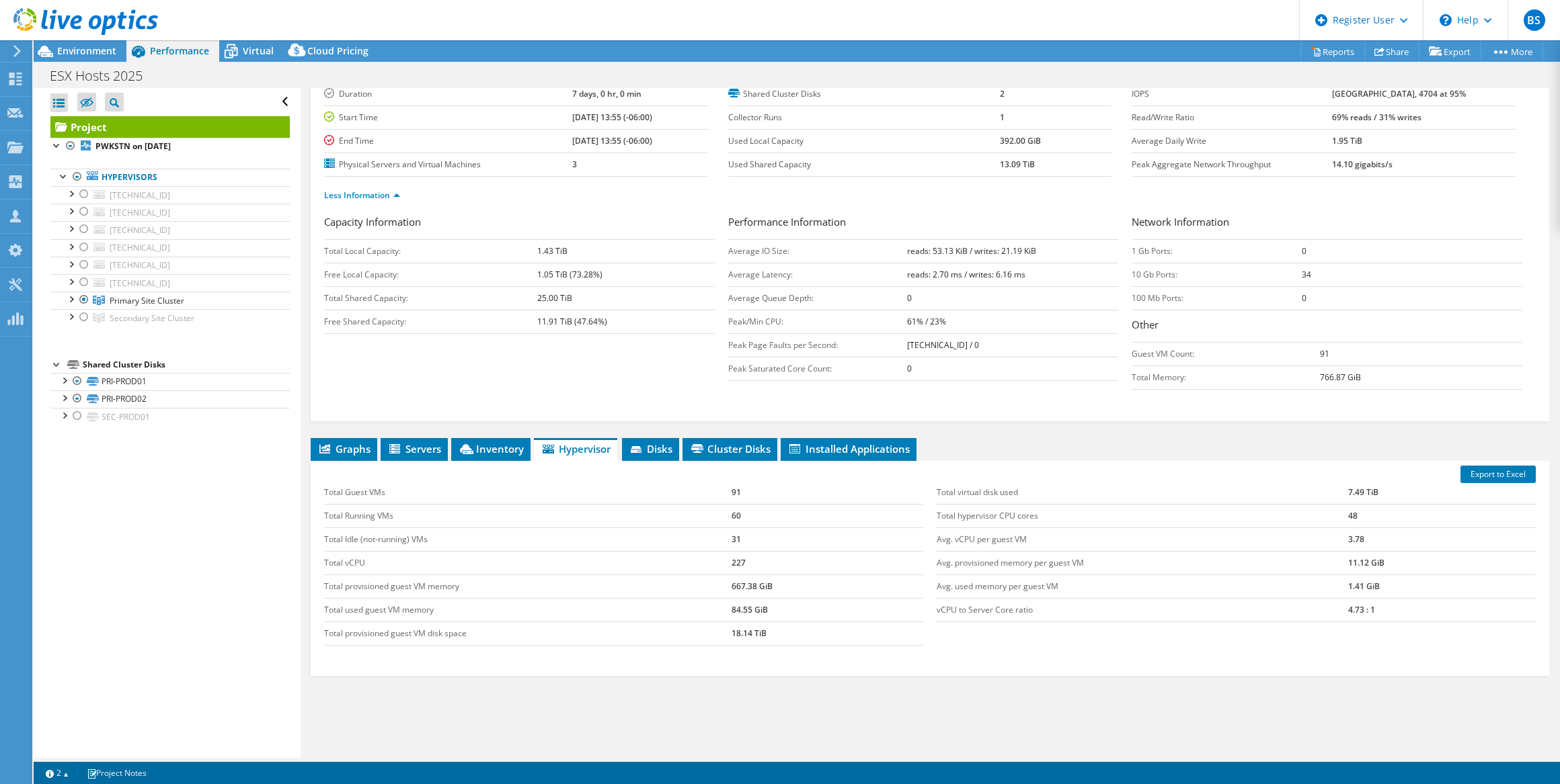
scroll to position [122, 0]
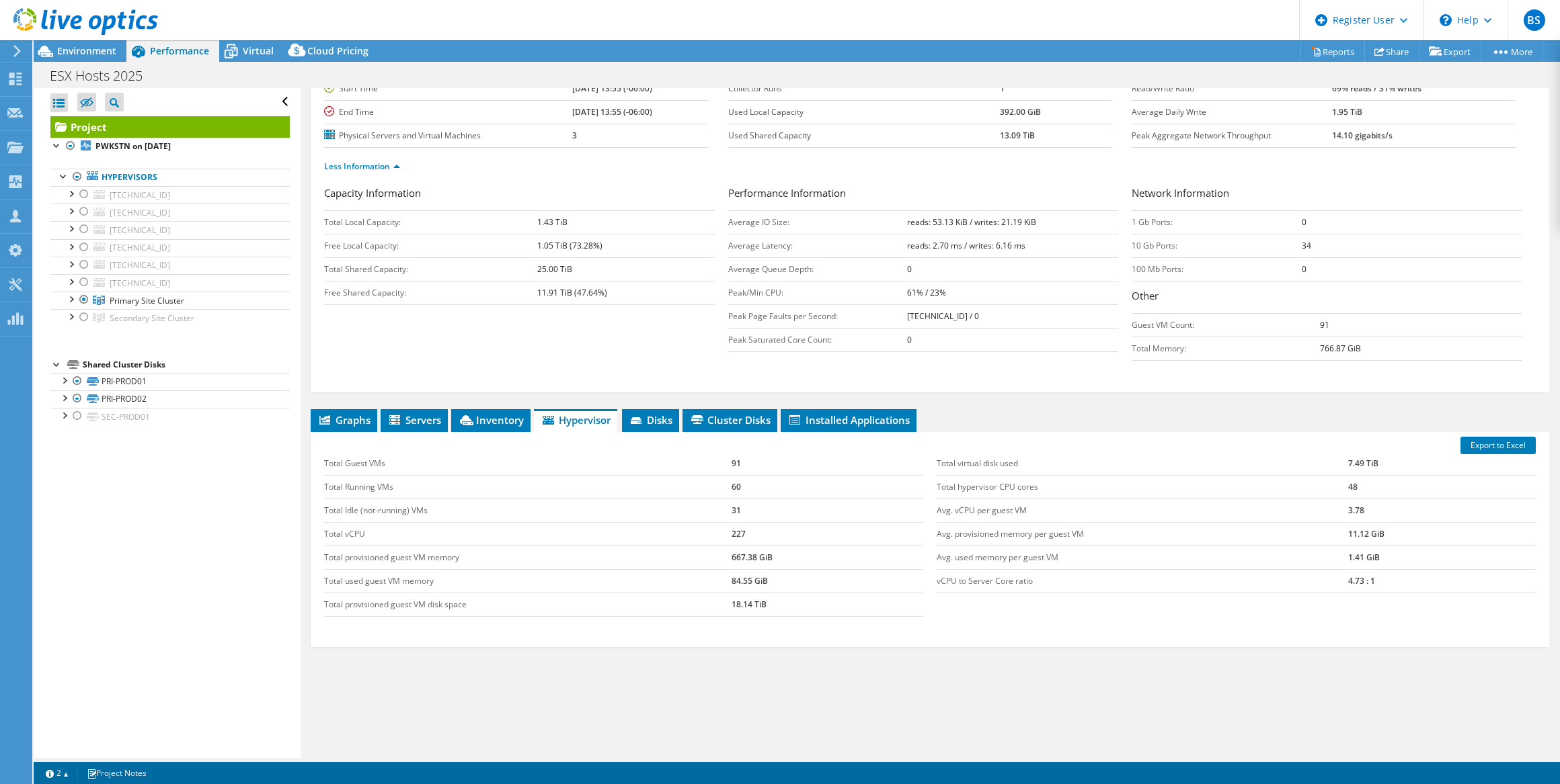
click at [342, 394] on div "Project Details Prepared for: [PERSON_NAME], [EMAIL_ADDRESS][DOMAIN_NAME] Accou…" at bounding box center [930, 368] width 1259 height 803
click at [349, 413] on span "Graphs" at bounding box center [344, 420] width 53 height 14
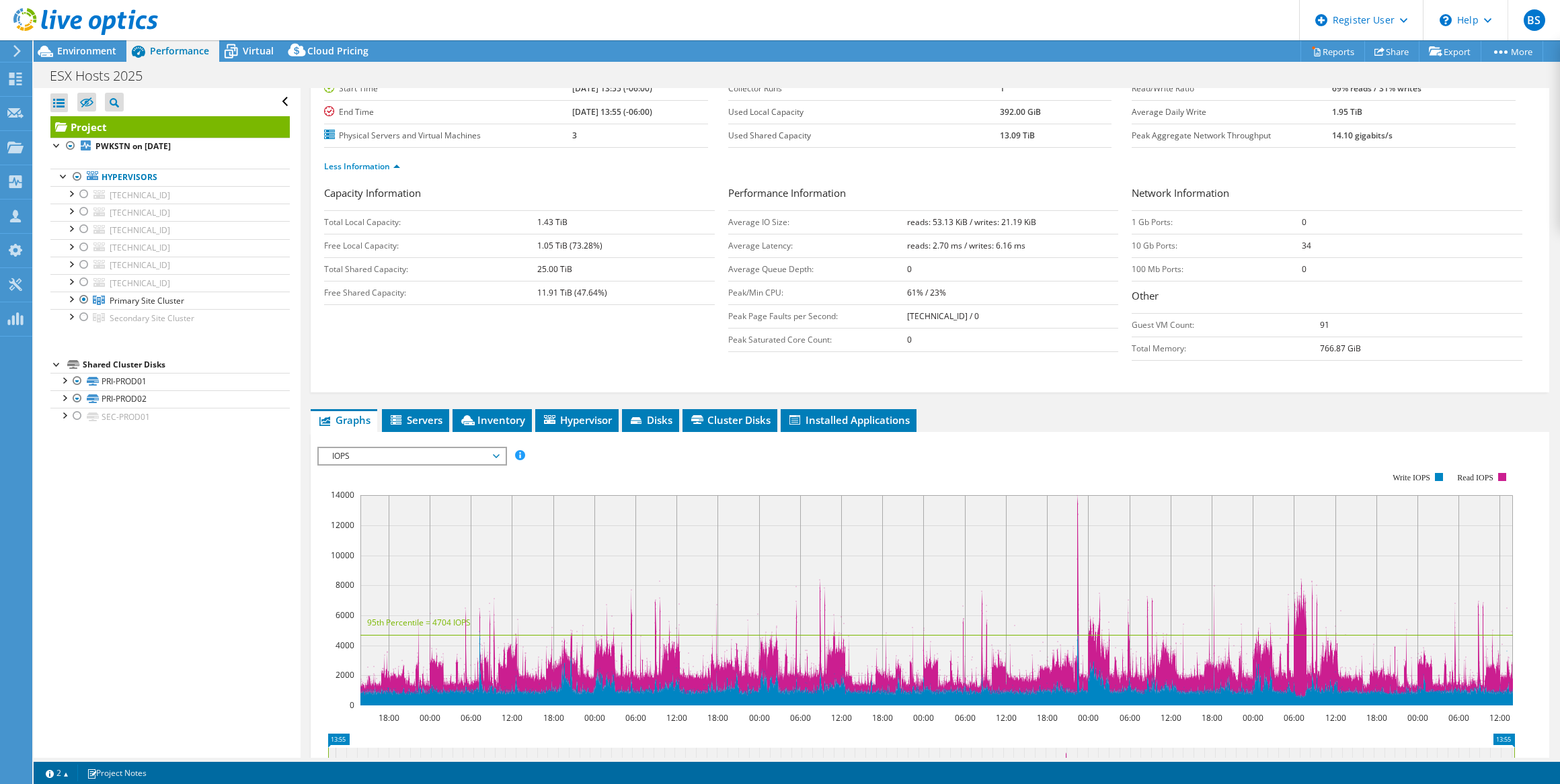
click at [413, 451] on span "IOPS" at bounding box center [412, 456] width 173 height 16
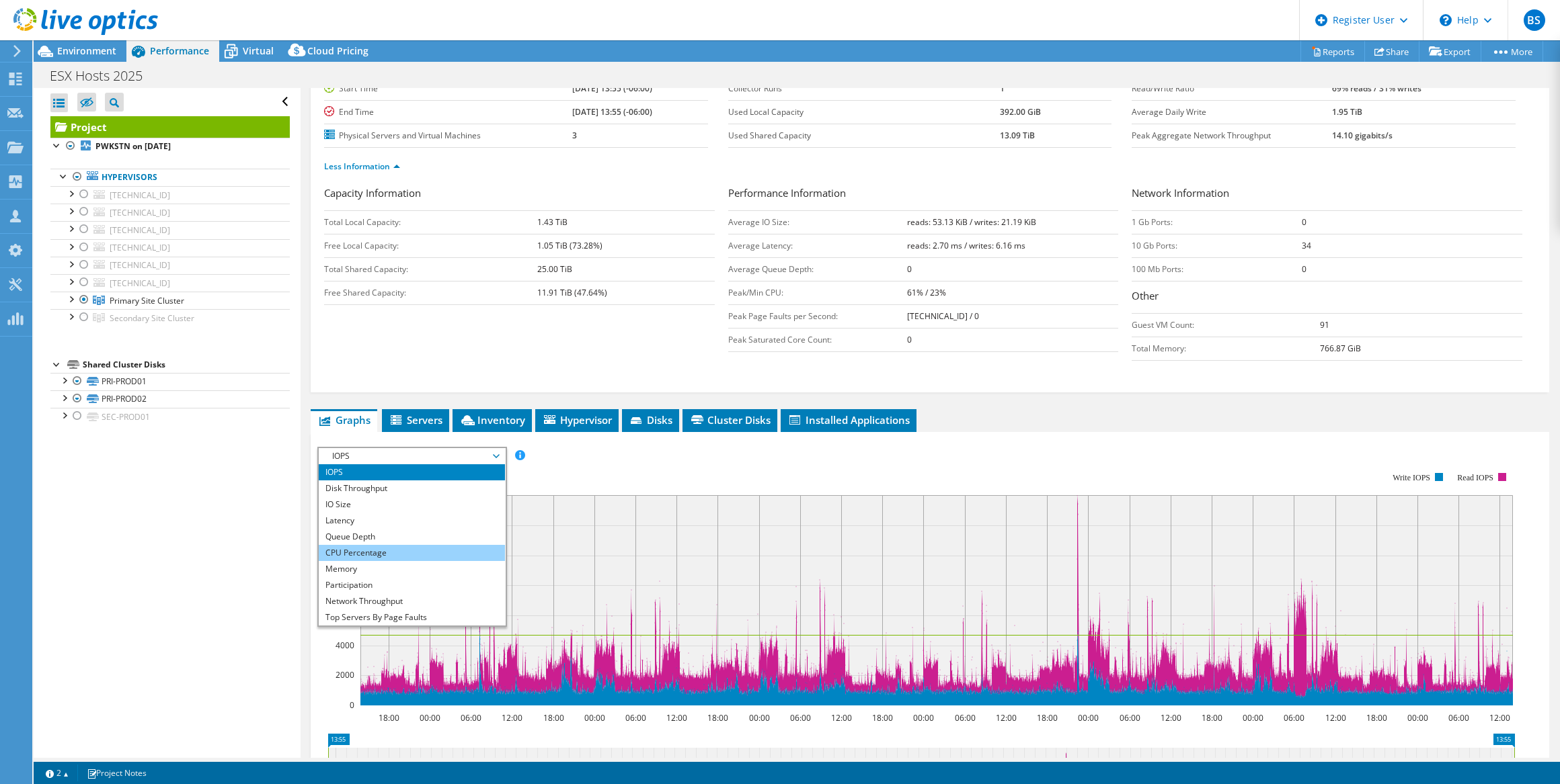
scroll to position [48, 0]
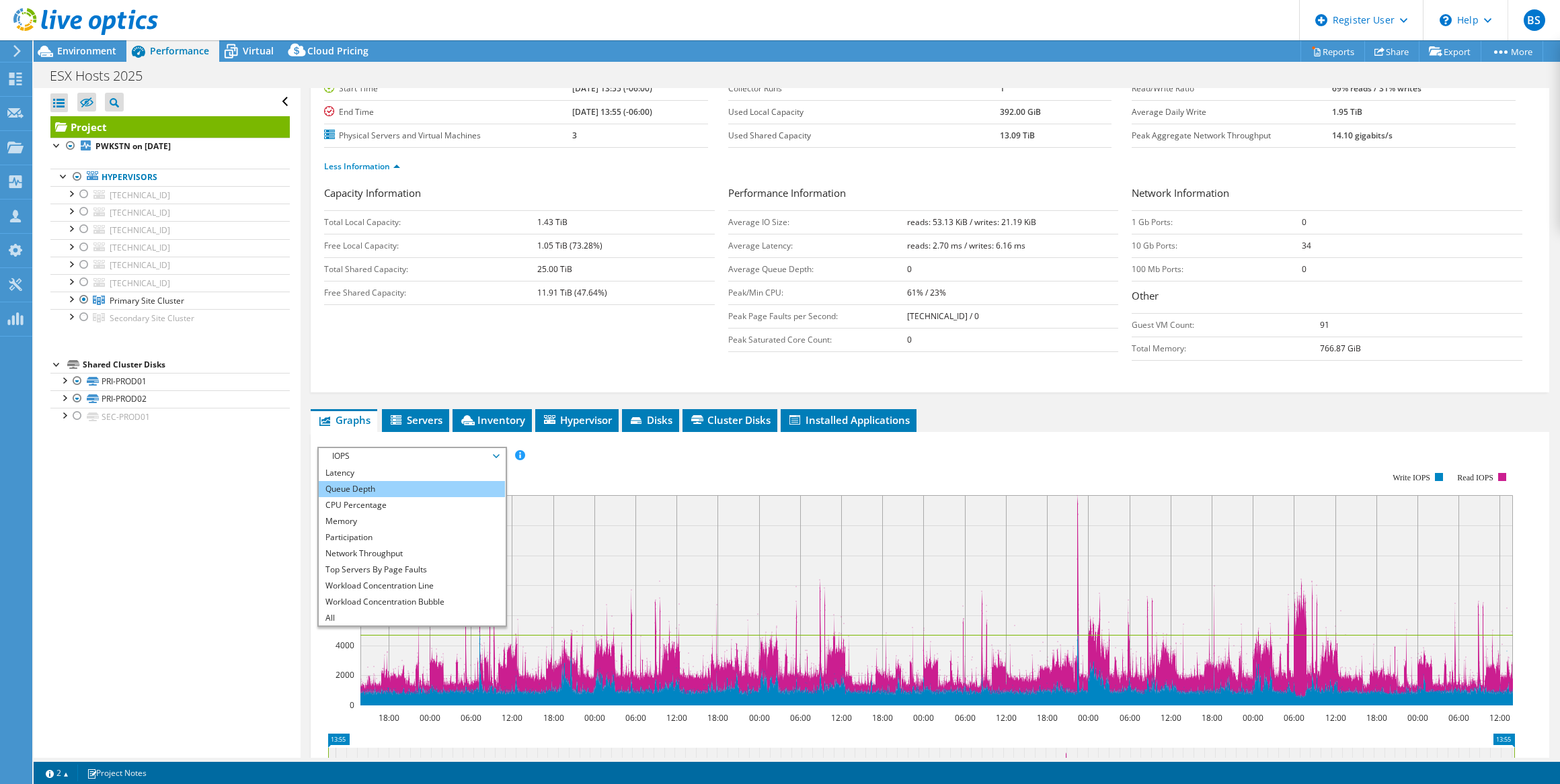
click at [374, 489] on li "Queue Depth" at bounding box center [411, 489] width 186 height 16
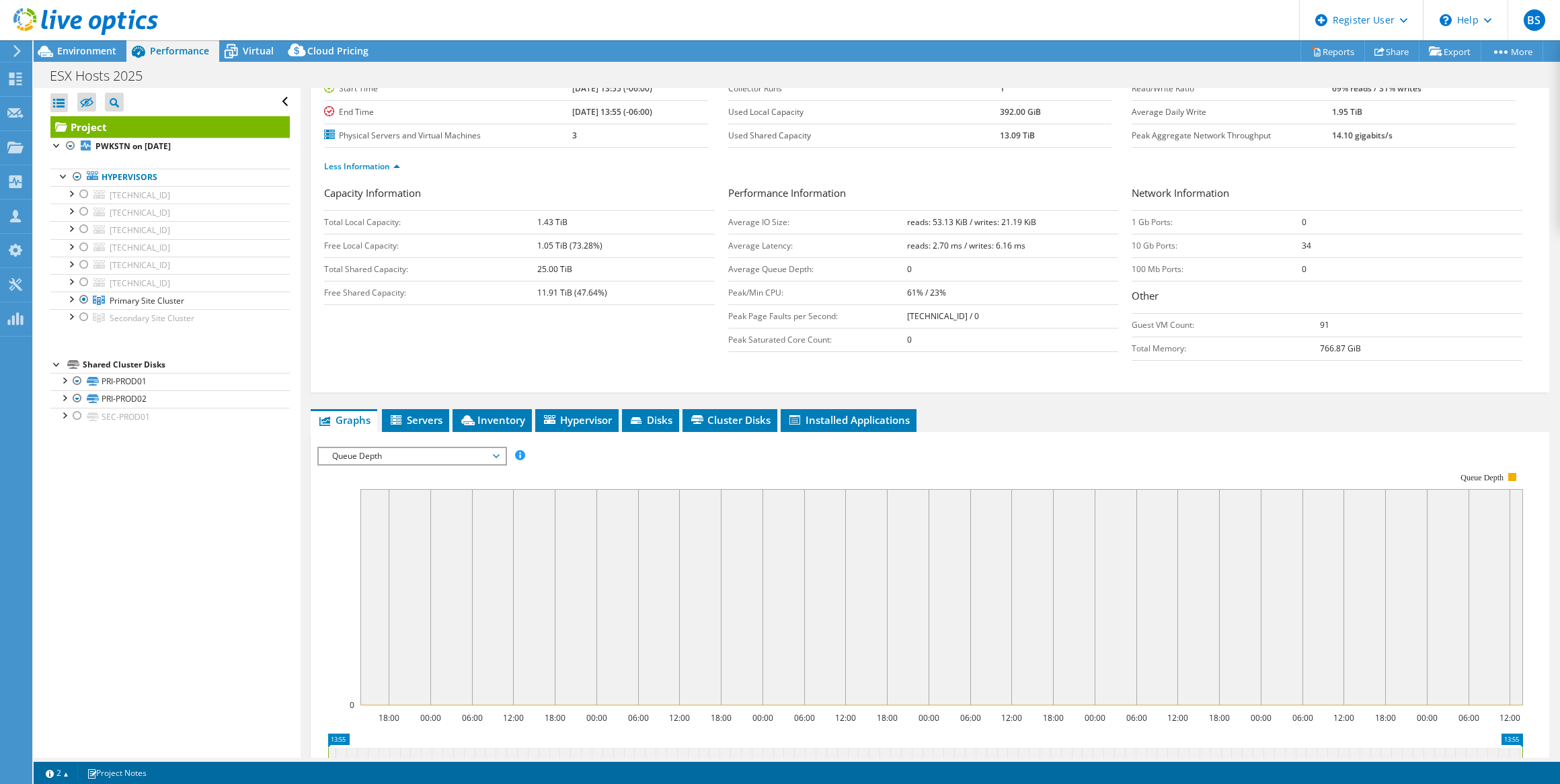
click at [354, 447] on div "Queue Depth IOPS Disk Throughput IO Size Latency Queue Depth CPU Percentage Mem…" at bounding box center [412, 456] width 189 height 19
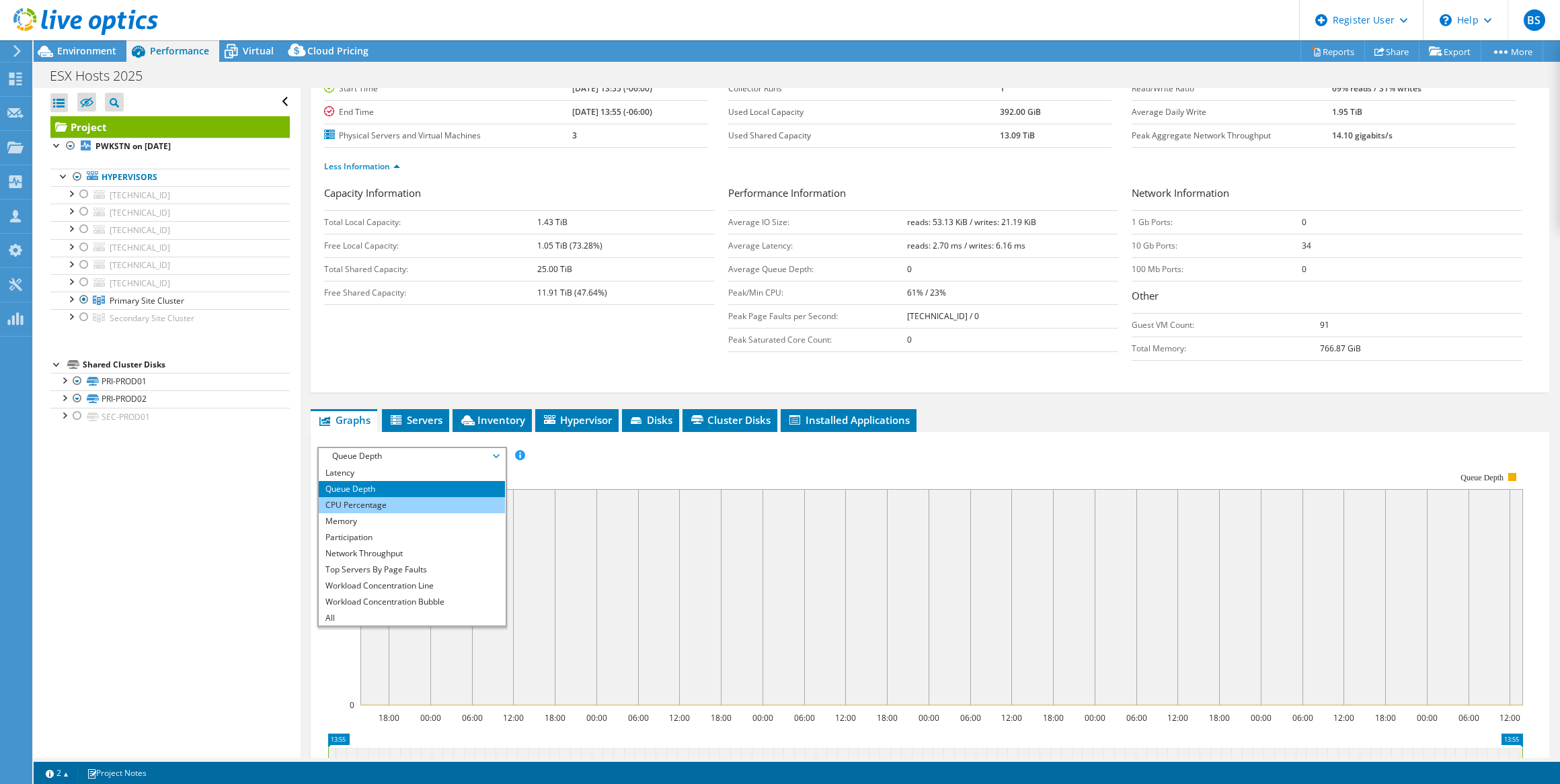
click at [378, 498] on li "CPU Percentage" at bounding box center [411, 506] width 186 height 16
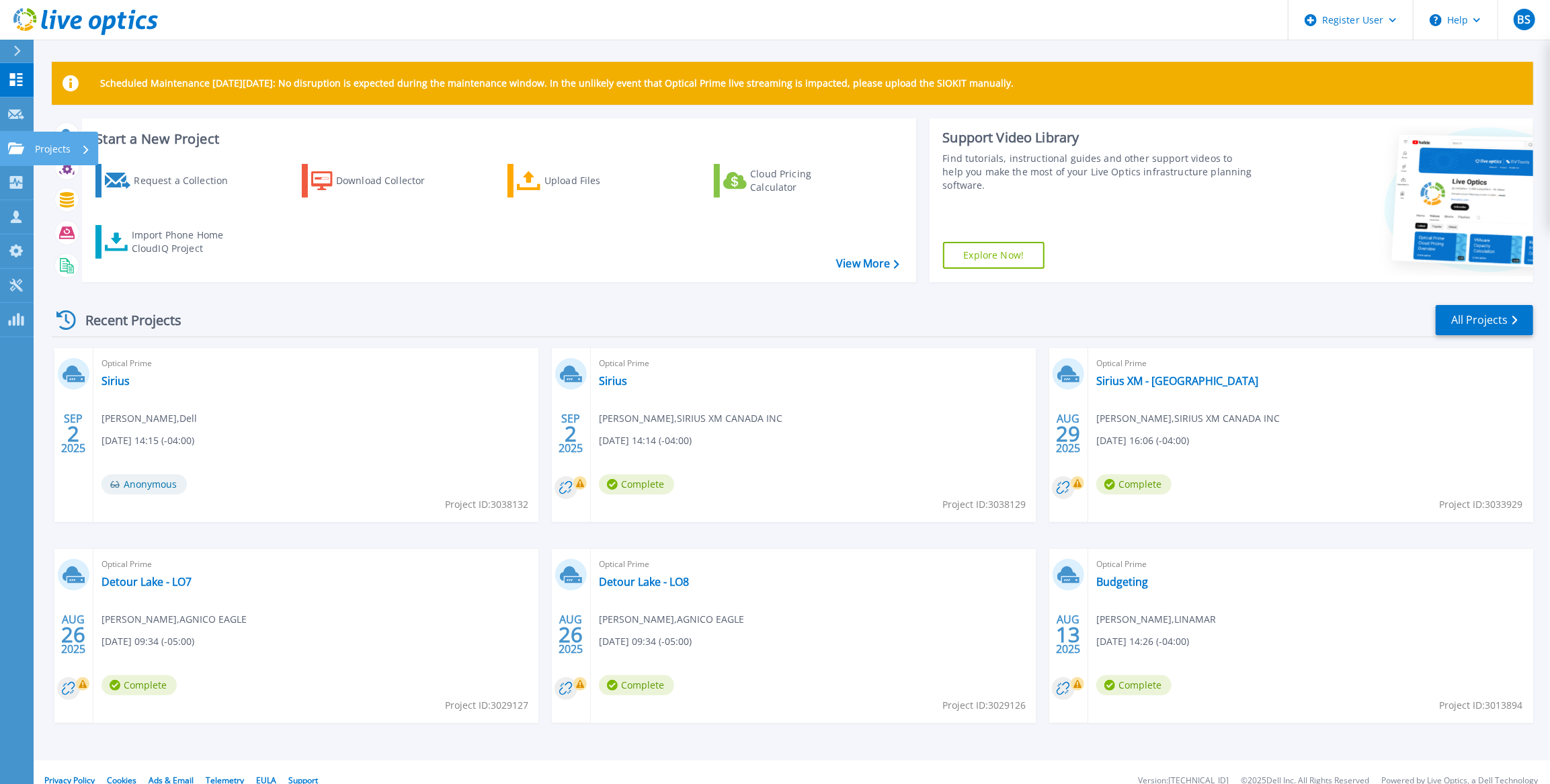
click at [58, 148] on p "Projects" at bounding box center [53, 149] width 36 height 35
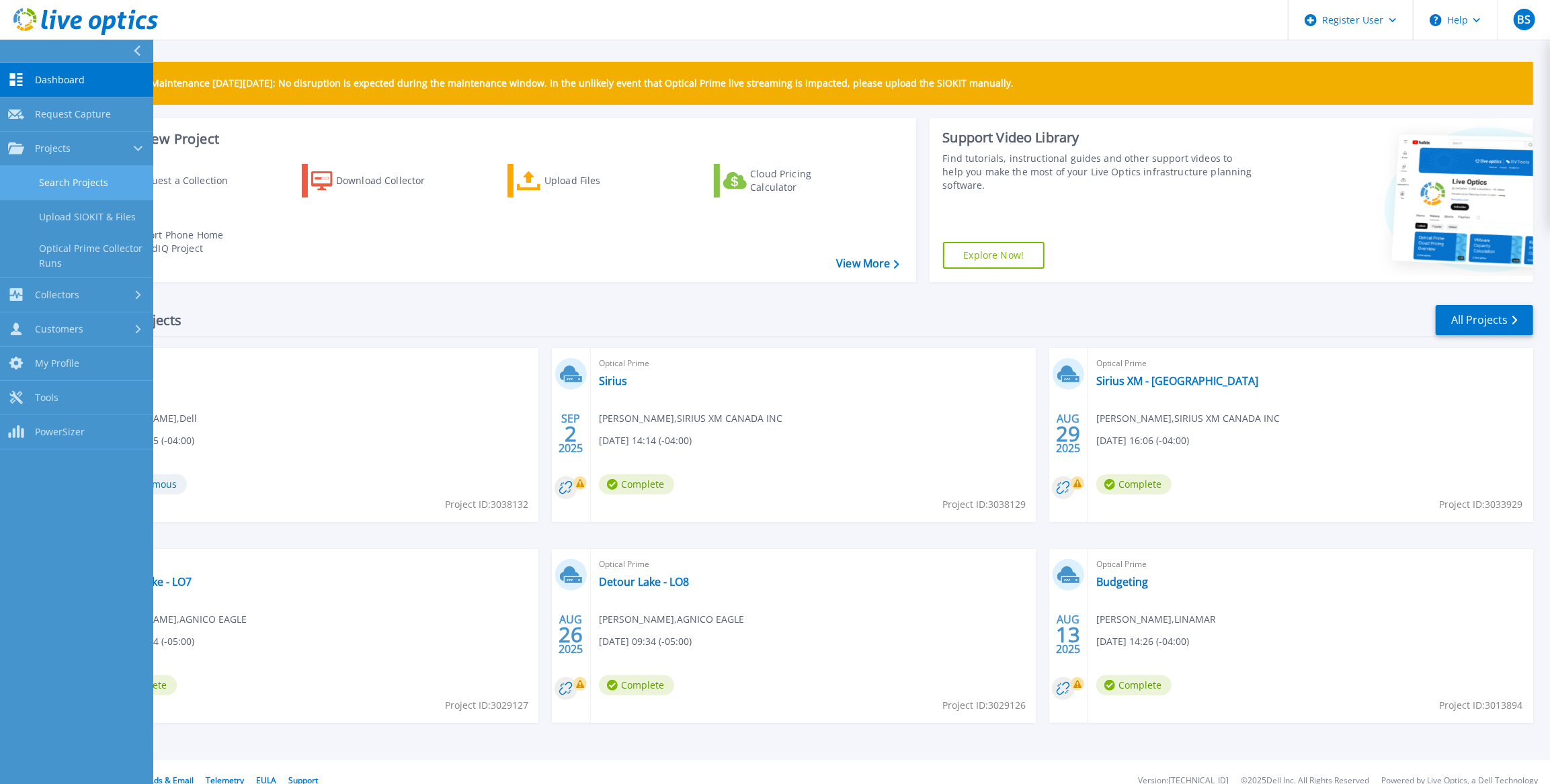
click at [57, 185] on link "Search Projects" at bounding box center [76, 183] width 153 height 34
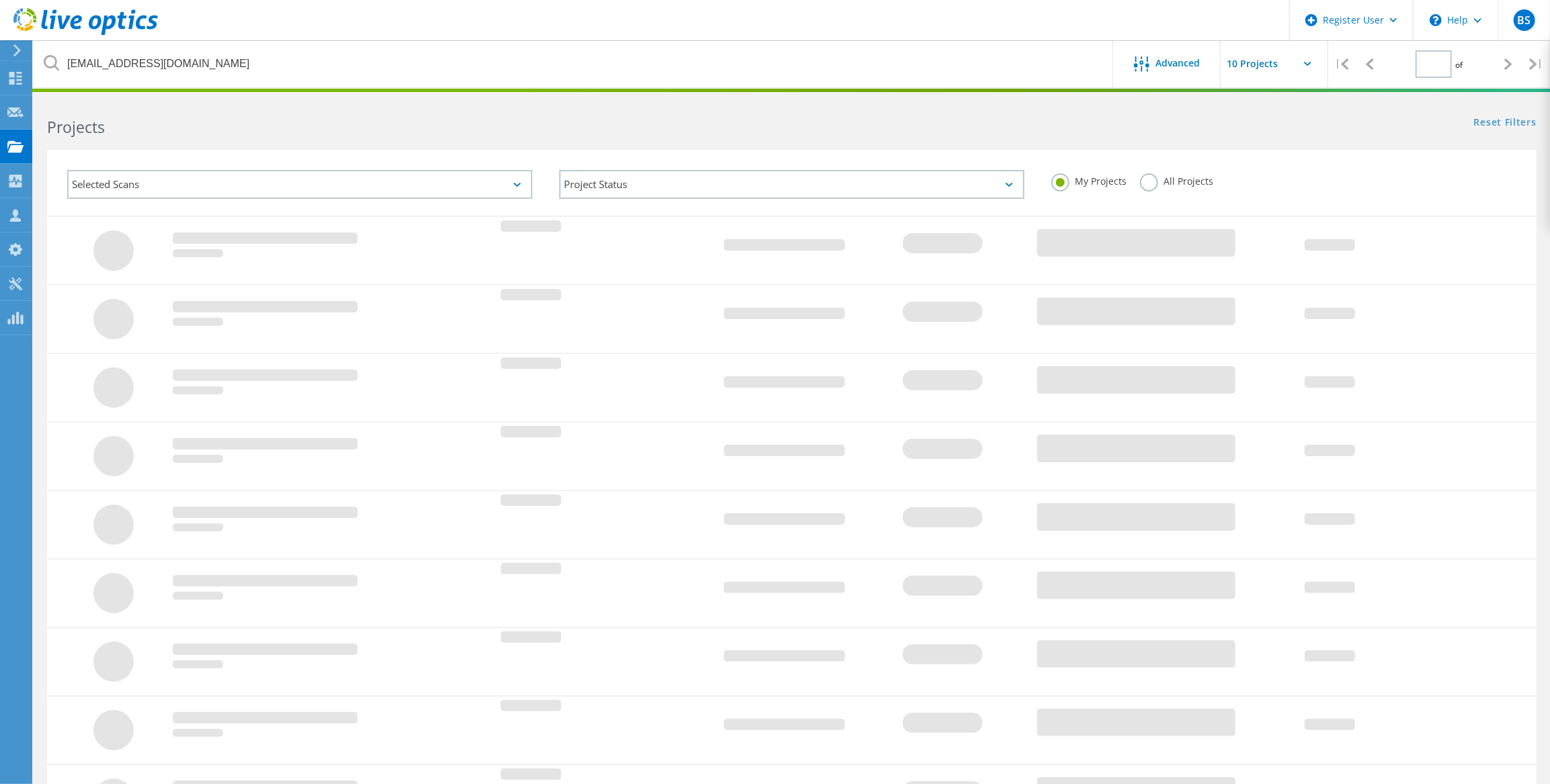
type input "1"
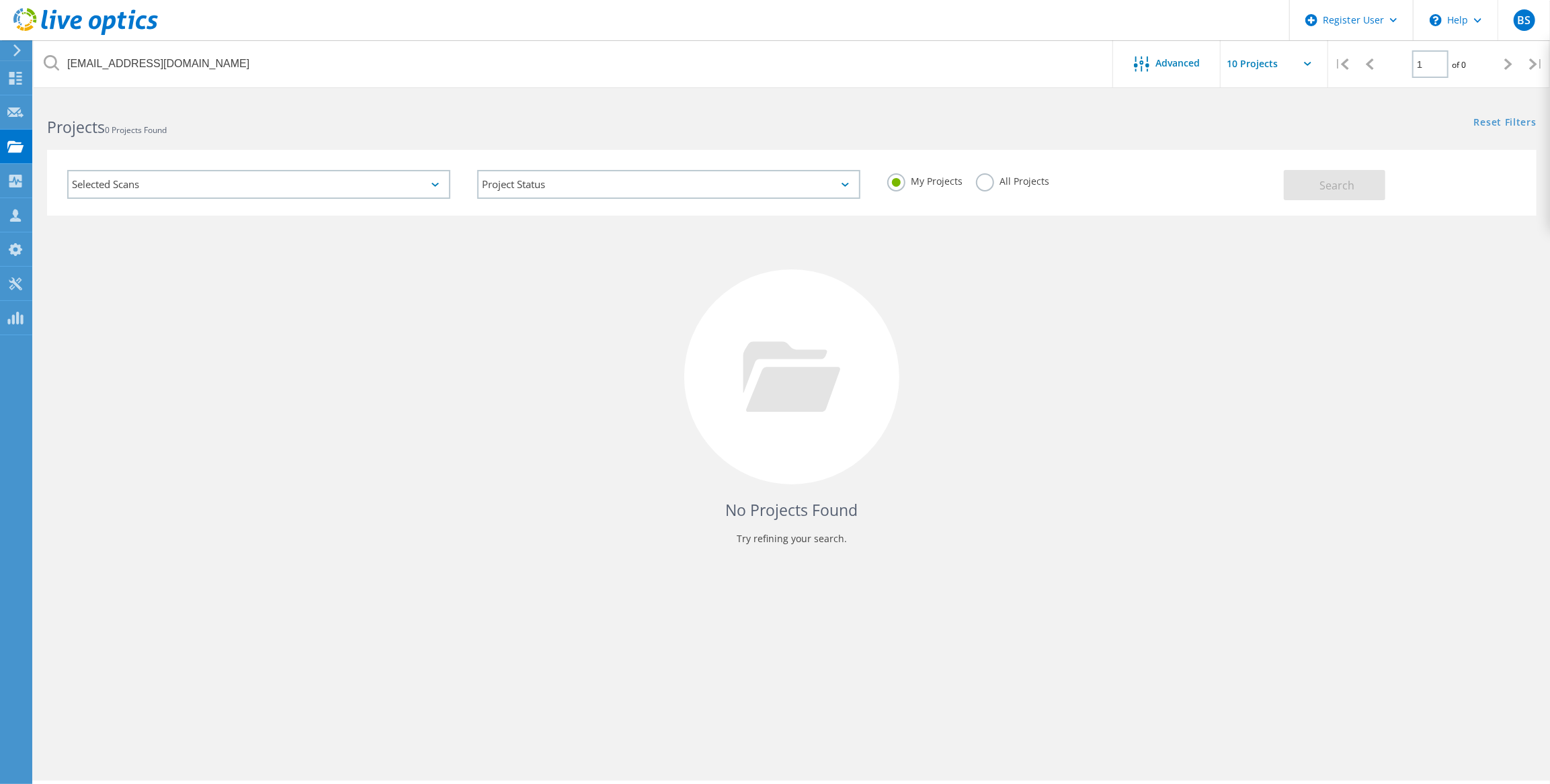
click at [979, 182] on label "All Projects" at bounding box center [1012, 180] width 73 height 13
click at [0, 0] on input "All Projects" at bounding box center [0, 0] width 0 height 0
click at [1318, 192] on button "Search" at bounding box center [1334, 184] width 101 height 30
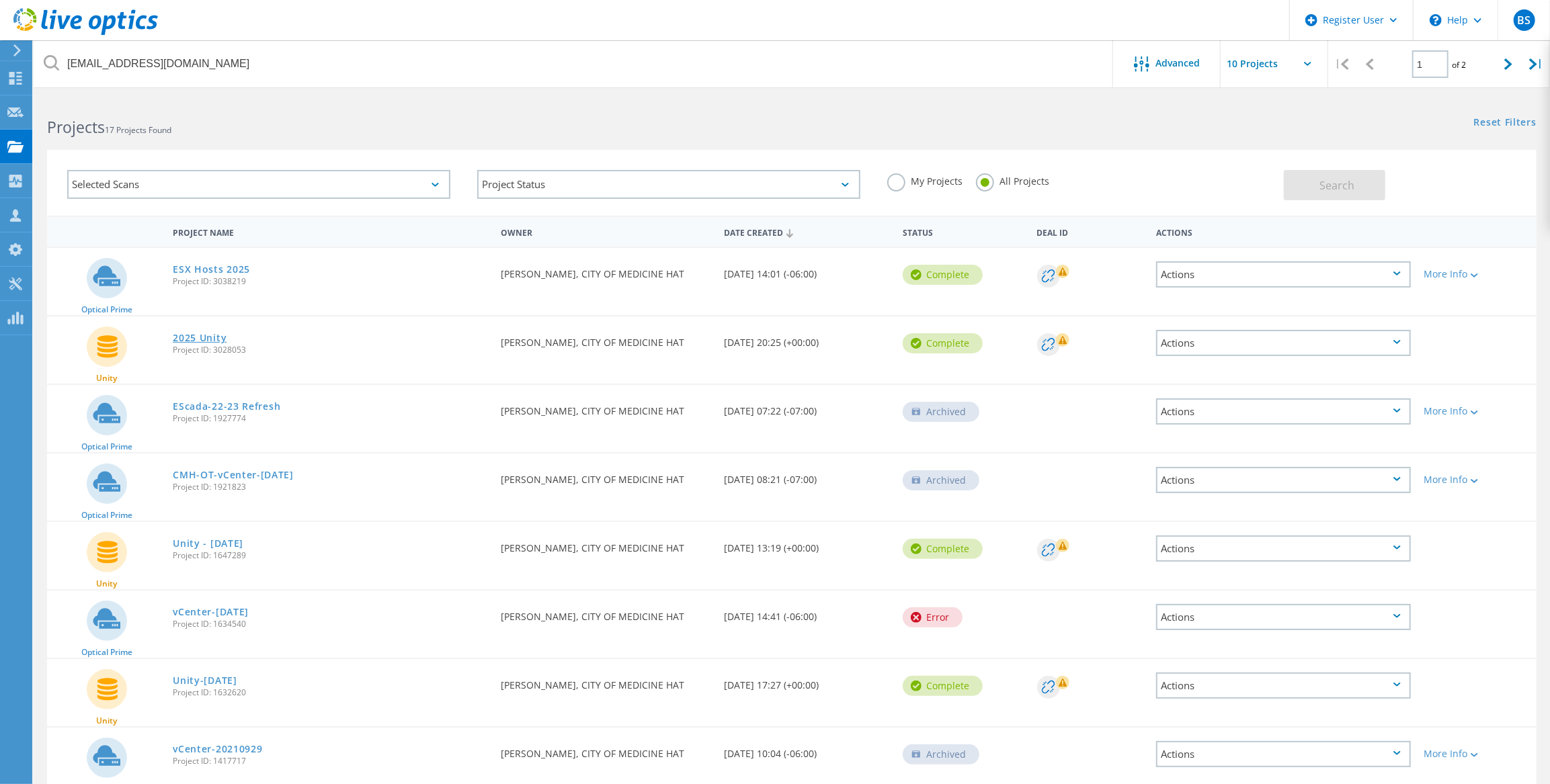
click at [204, 335] on link "2025 Unity" at bounding box center [200, 338] width 54 height 10
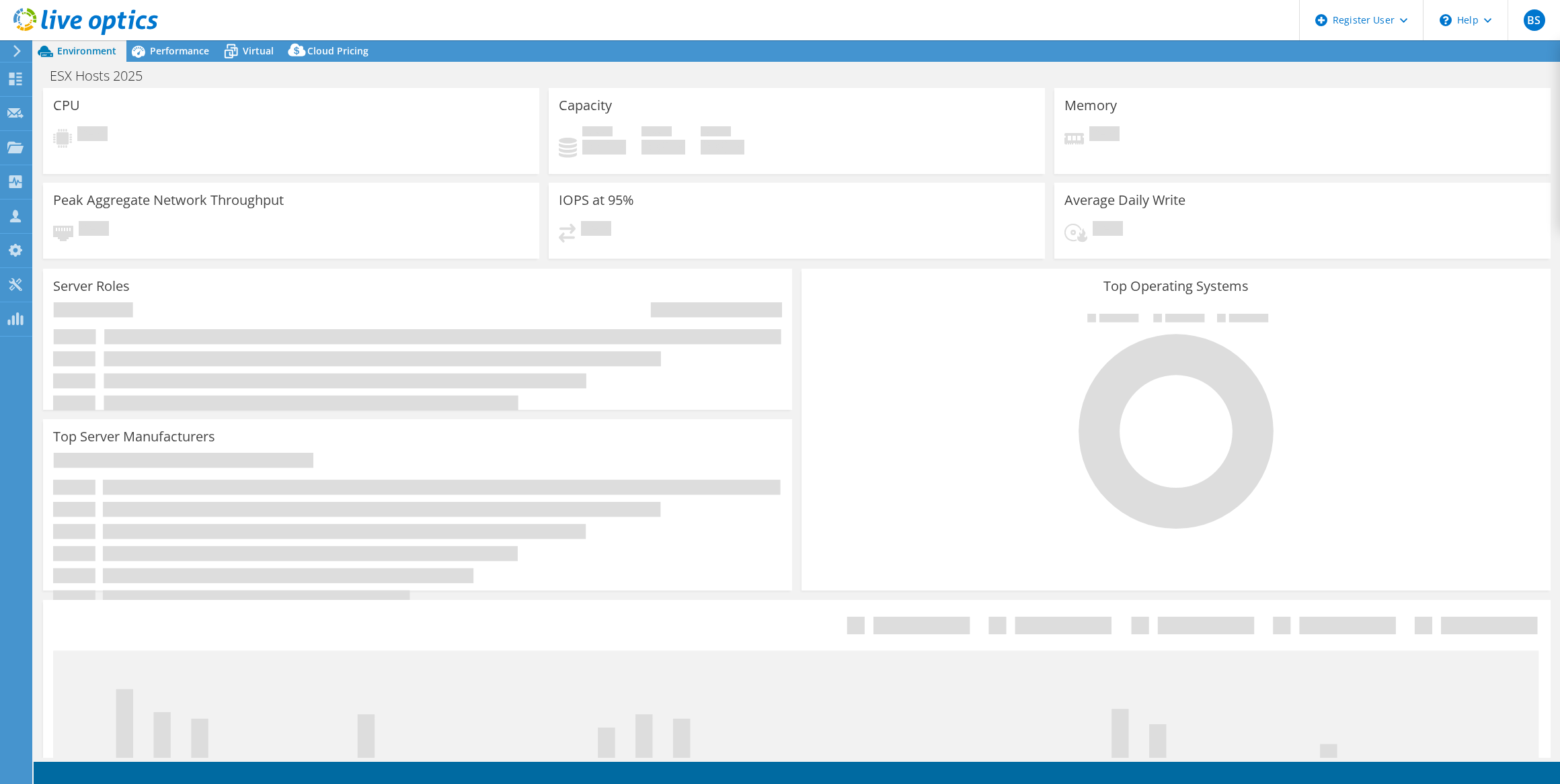
select select "[GEOGRAPHIC_DATA]"
select select "USD"
